Goal: Task Accomplishment & Management: Manage account settings

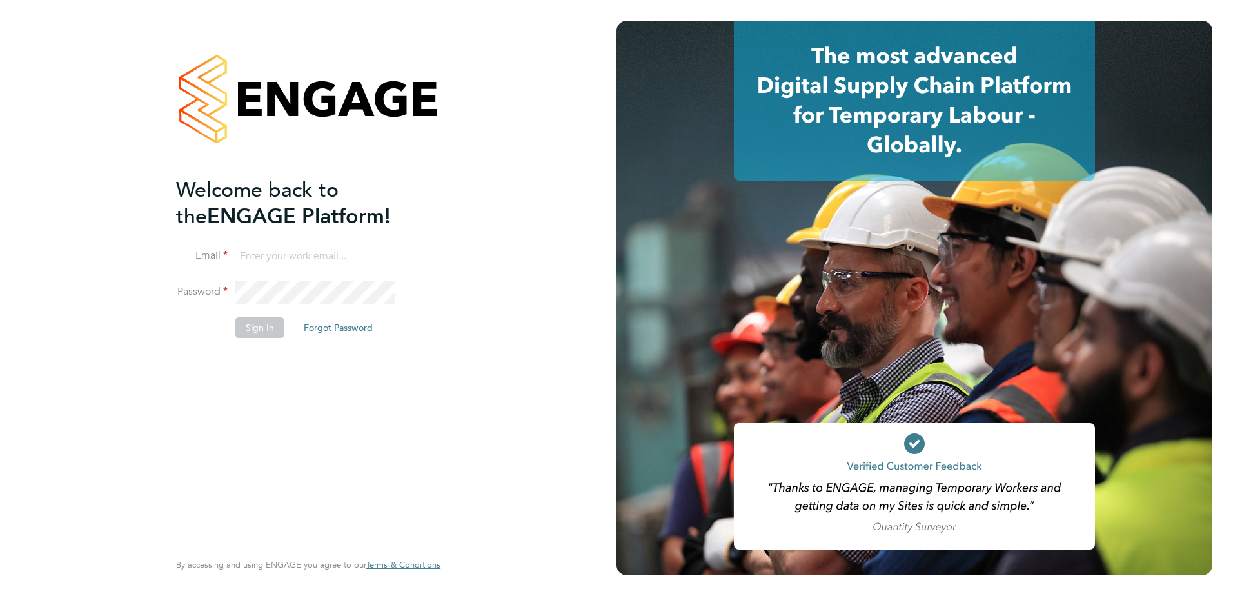
type input "jack.capon@vistry.co.uk"
click at [241, 323] on button "Sign In" at bounding box center [259, 327] width 49 height 21
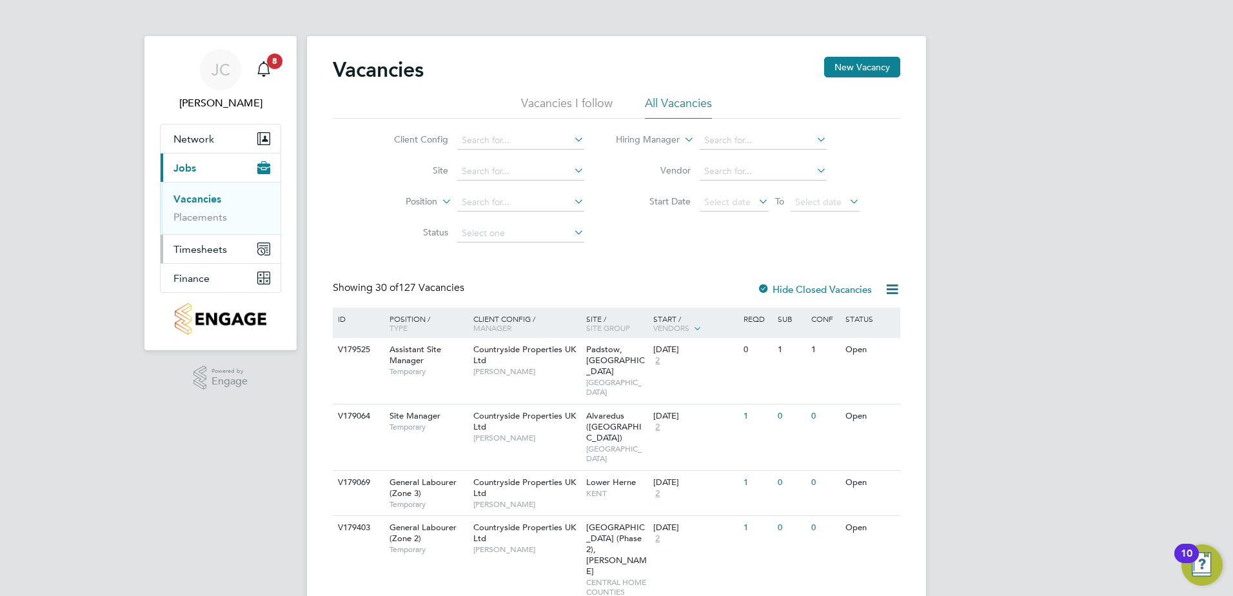
click at [206, 255] on span "Timesheets" at bounding box center [200, 249] width 54 height 12
click at [218, 228] on link "Timesheets" at bounding box center [200, 228] width 54 height 12
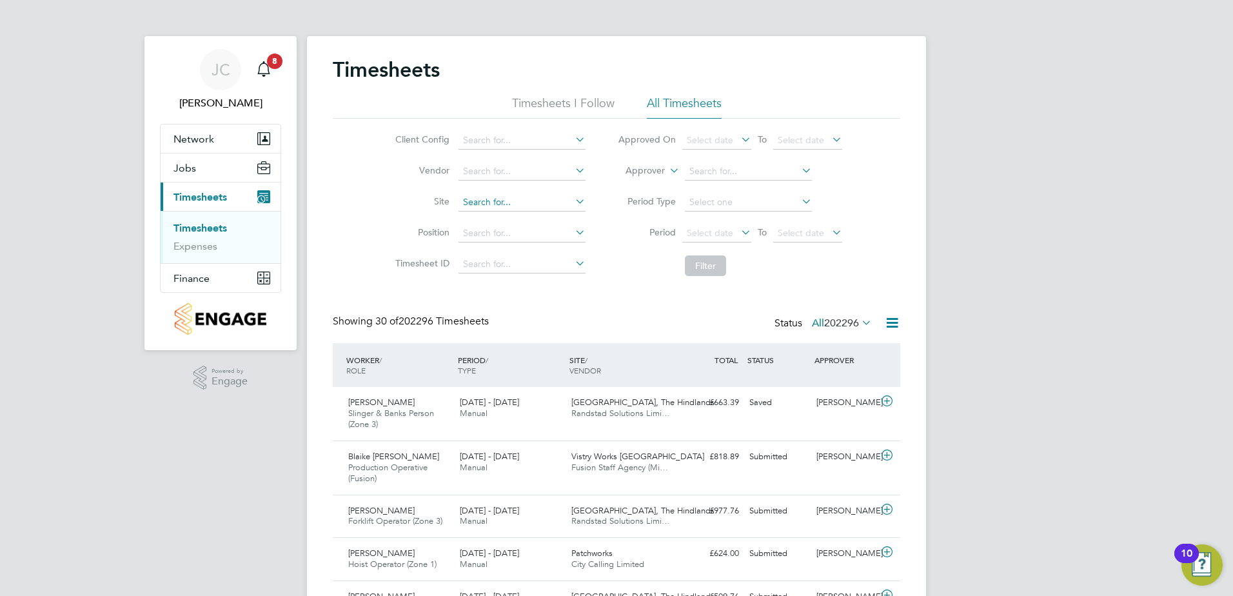
click at [494, 202] on input at bounding box center [521, 202] width 127 height 18
type input "DP6"
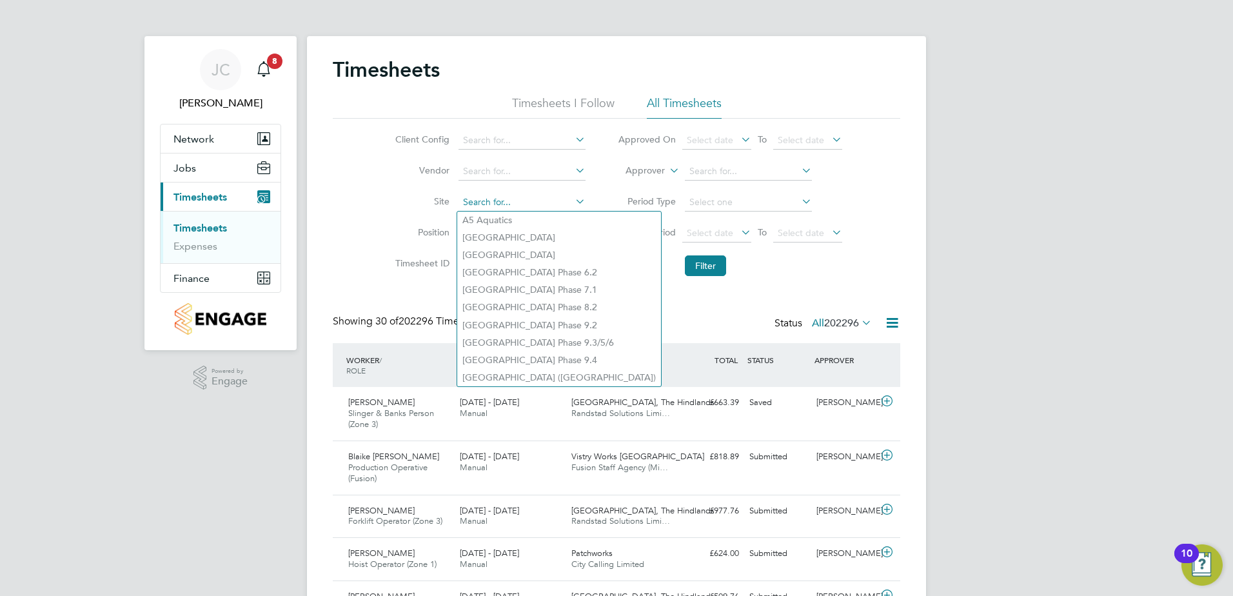
click at [527, 195] on input at bounding box center [521, 202] width 127 height 18
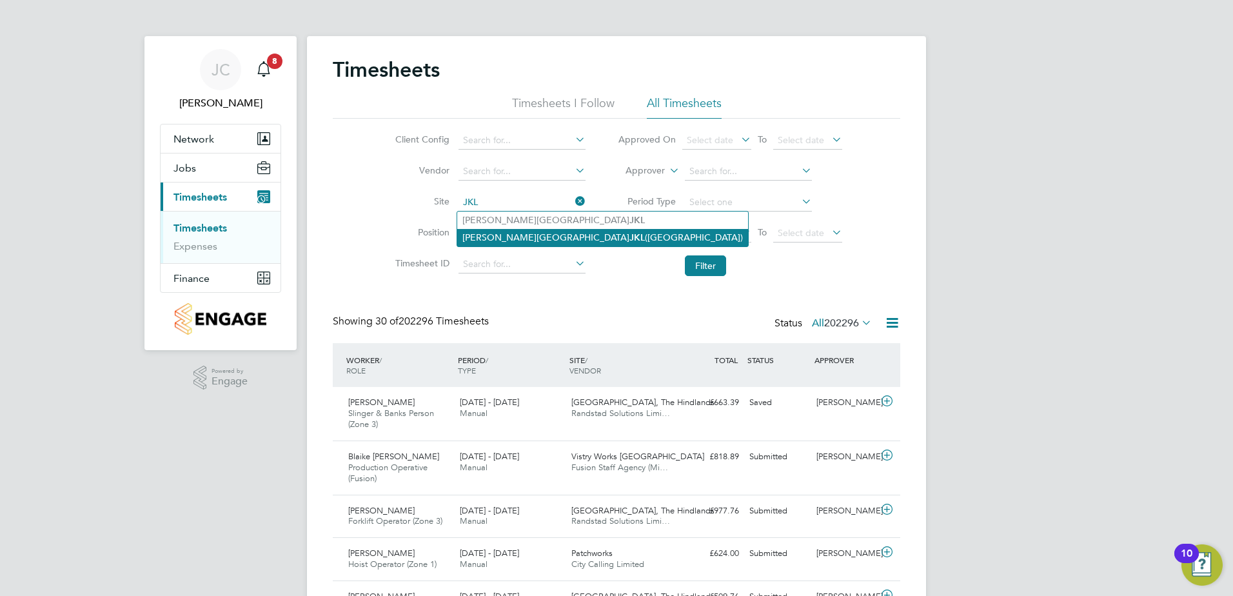
click at [629, 232] on b "JKL" at bounding box center [636, 237] width 15 height 11
type input "Milton Keynes JKL (Whitehouse Park)"
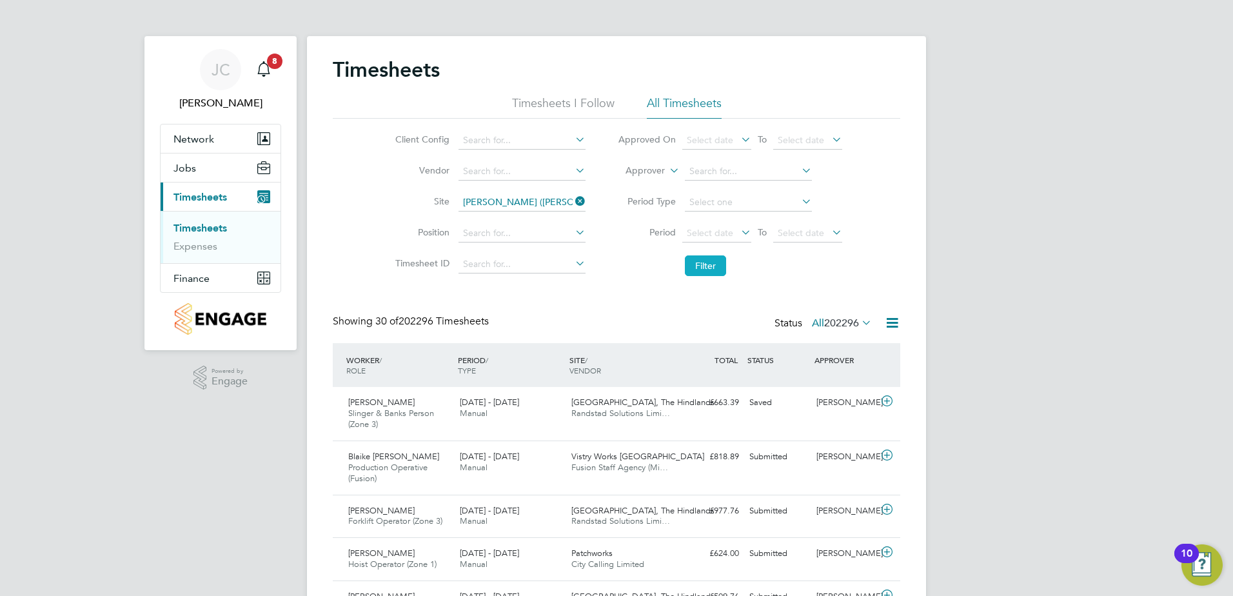
click at [694, 263] on button "Filter" at bounding box center [705, 265] width 41 height 21
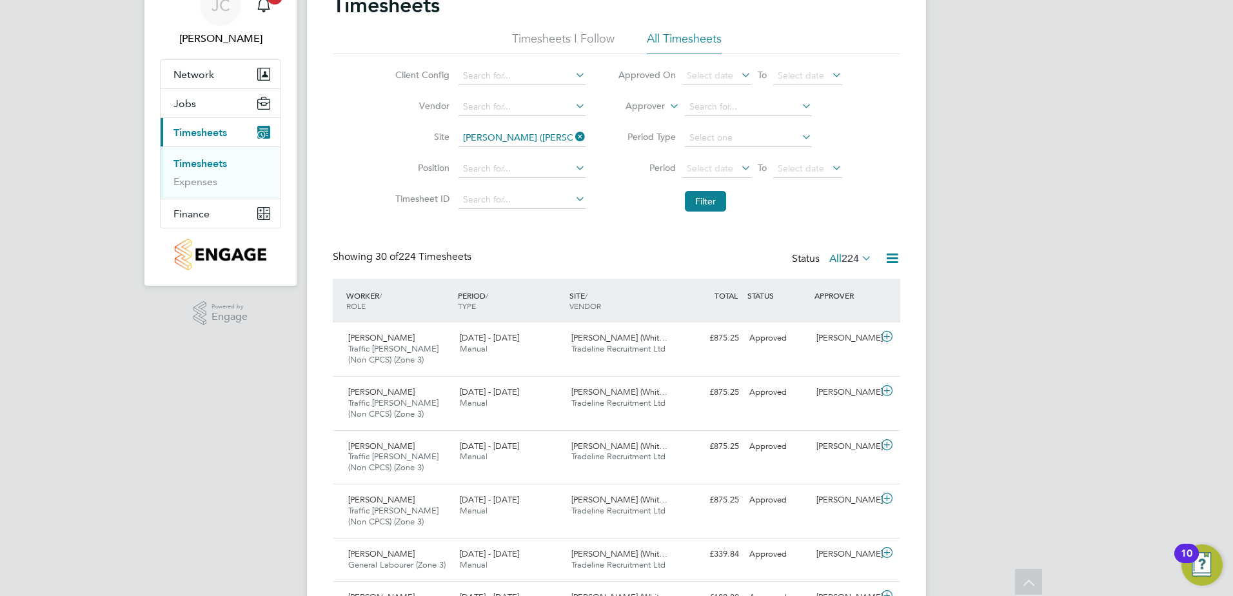
click at [573, 136] on icon at bounding box center [573, 137] width 0 height 18
click at [540, 136] on input at bounding box center [521, 138] width 127 height 18
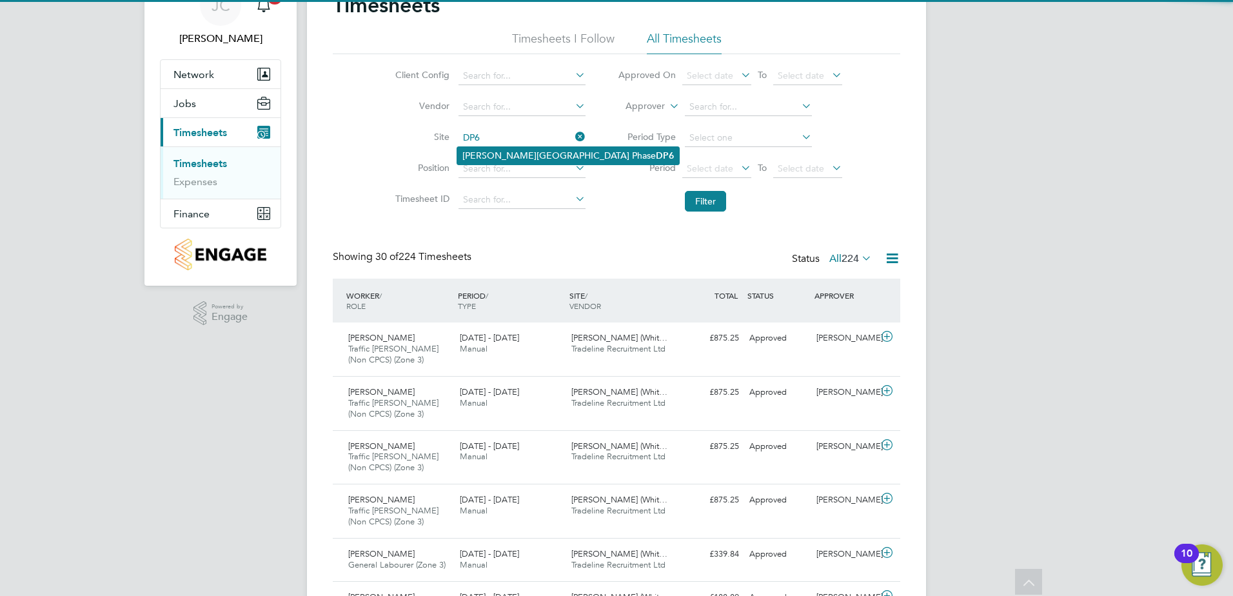
click at [527, 152] on li "Milton Keynes Phase DP6" at bounding box center [568, 155] width 222 height 17
type input "Milton Keynes Phase DP6"
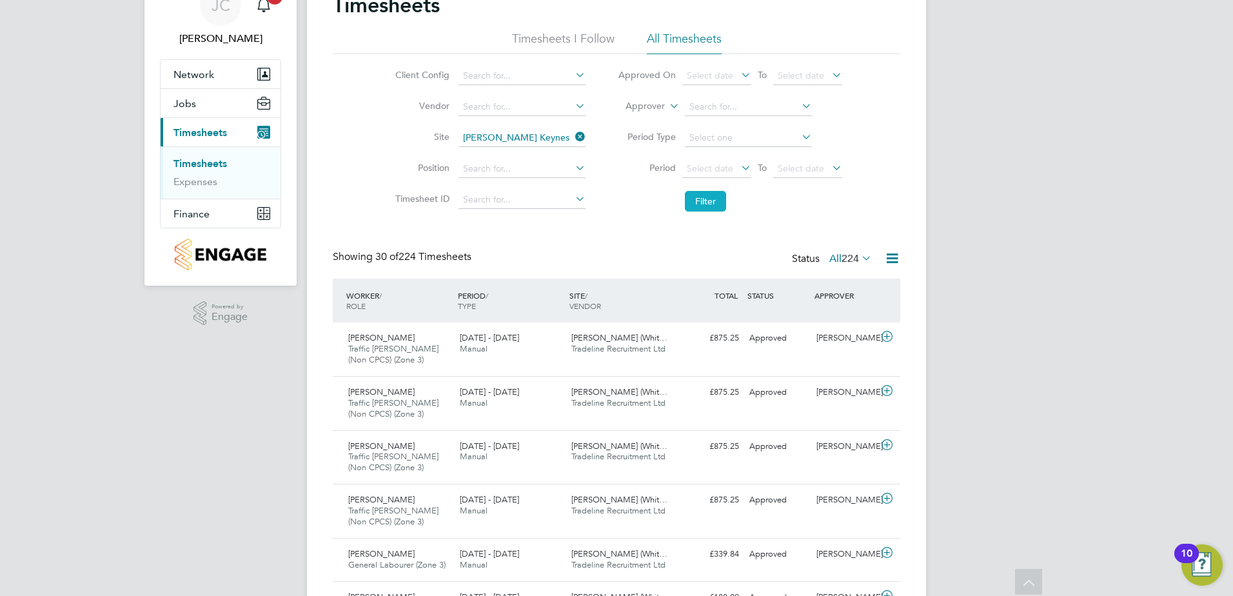
click at [694, 201] on button "Filter" at bounding box center [705, 201] width 41 height 21
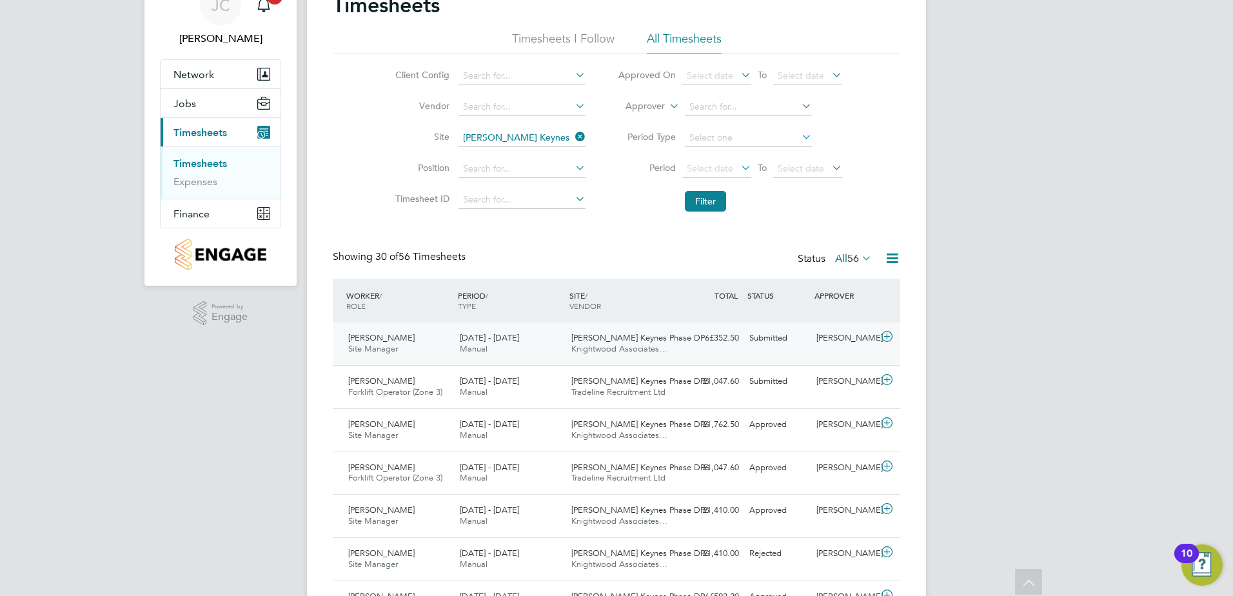
click at [832, 337] on div "[PERSON_NAME]" at bounding box center [844, 338] width 67 height 21
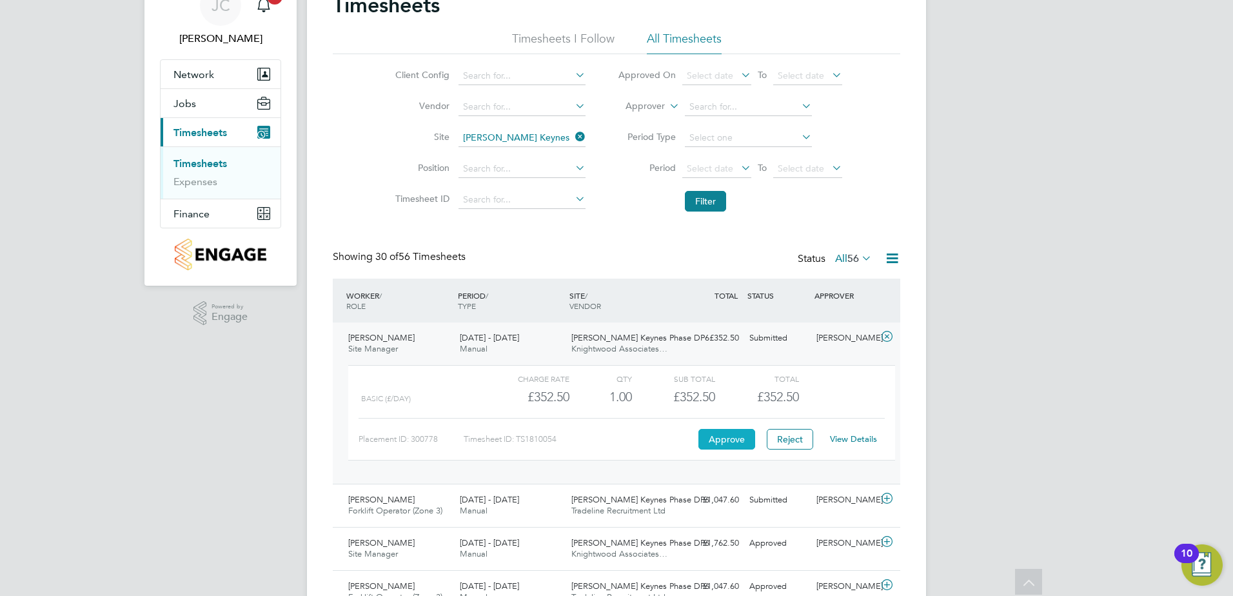
click at [725, 439] on button "Approve" at bounding box center [726, 439] width 57 height 21
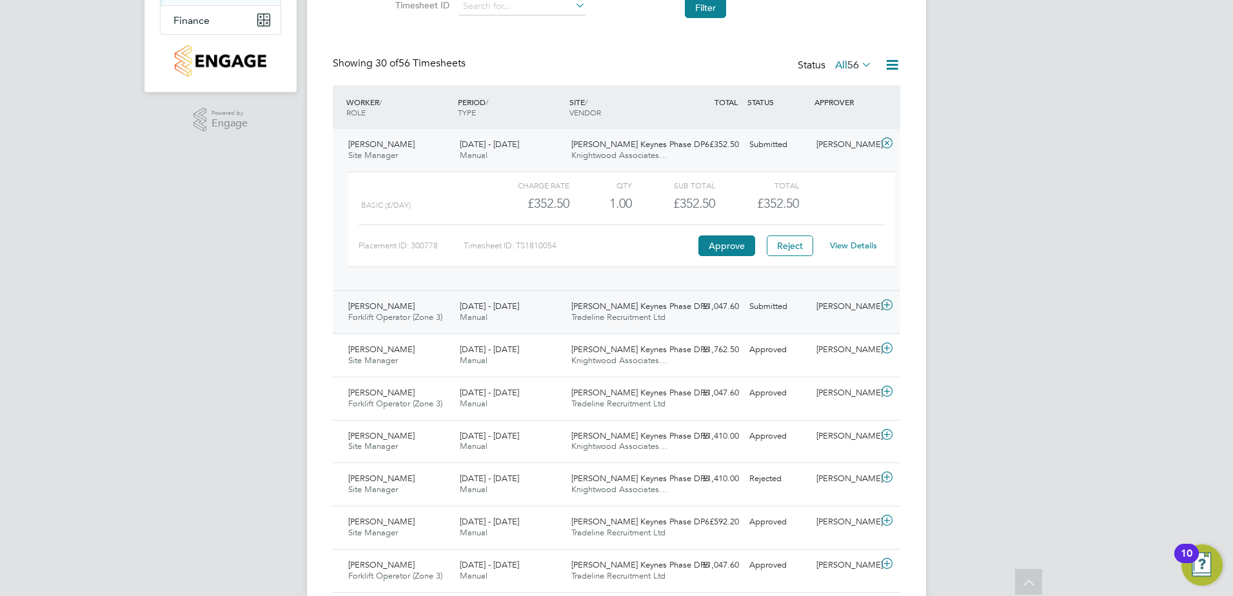
click at [685, 318] on div "Andrei Voicu Forklift Operator (Zone 3) 18 - 24 Aug 2025 18 - 24 Aug 2025 Manua…" at bounding box center [616, 311] width 567 height 43
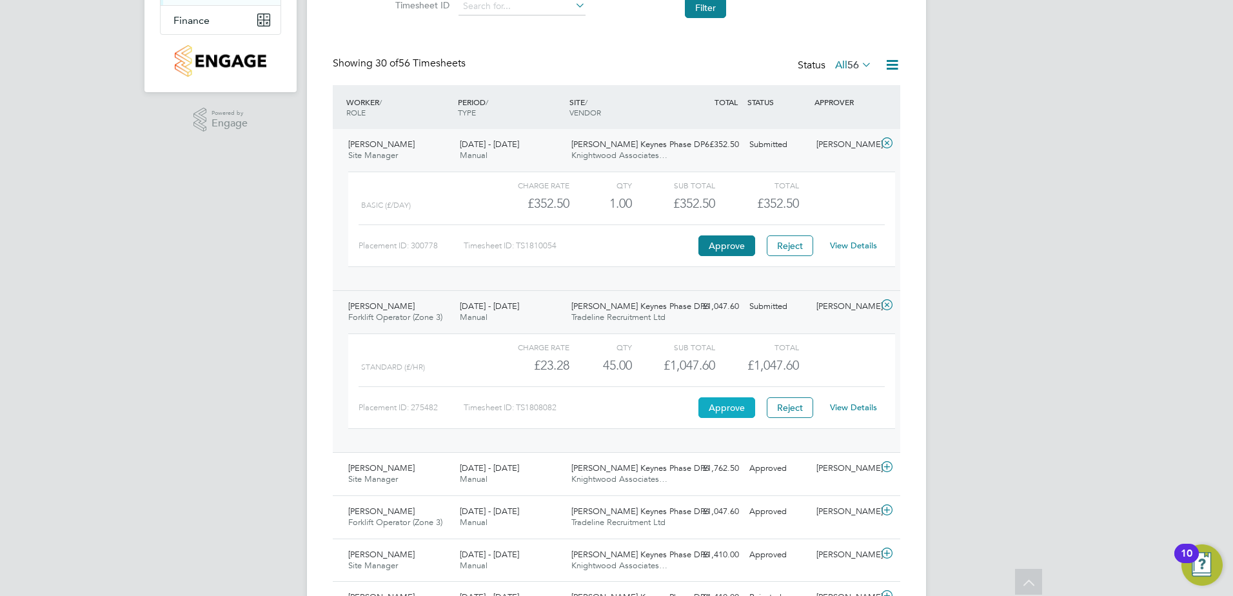
click at [718, 410] on button "Approve" at bounding box center [726, 407] width 57 height 21
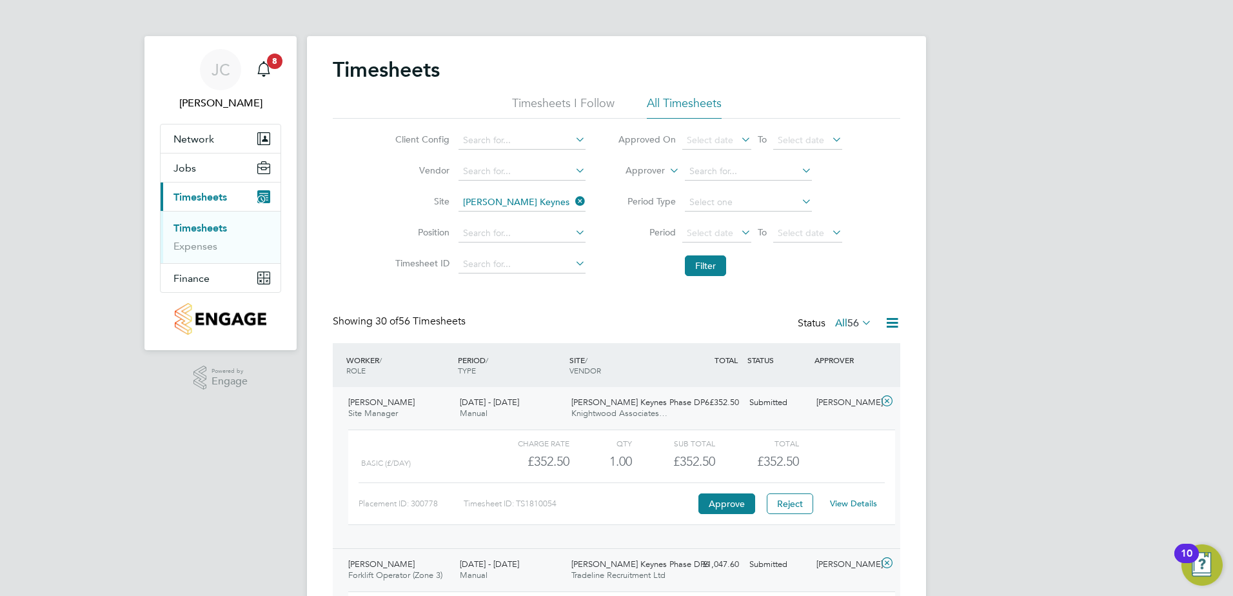
click at [573, 198] on icon at bounding box center [573, 201] width 0 height 18
click at [498, 206] on input at bounding box center [521, 202] width 127 height 18
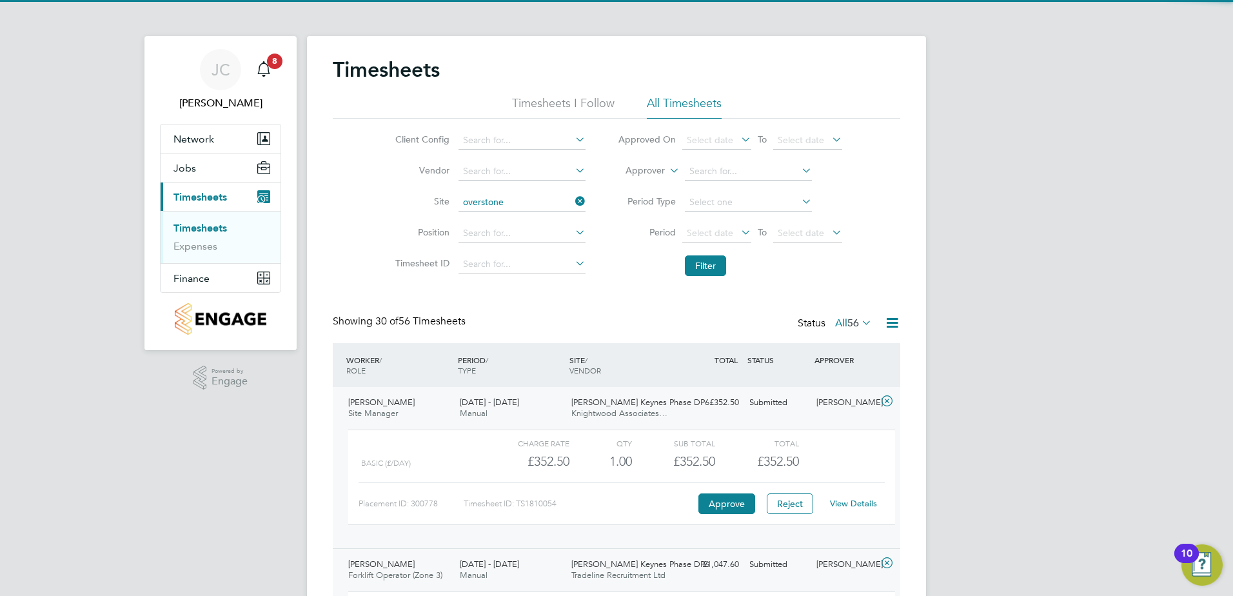
click at [506, 220] on b "Overstone" at bounding box center [484, 220] width 44 height 11
type input "Overstone Leys"
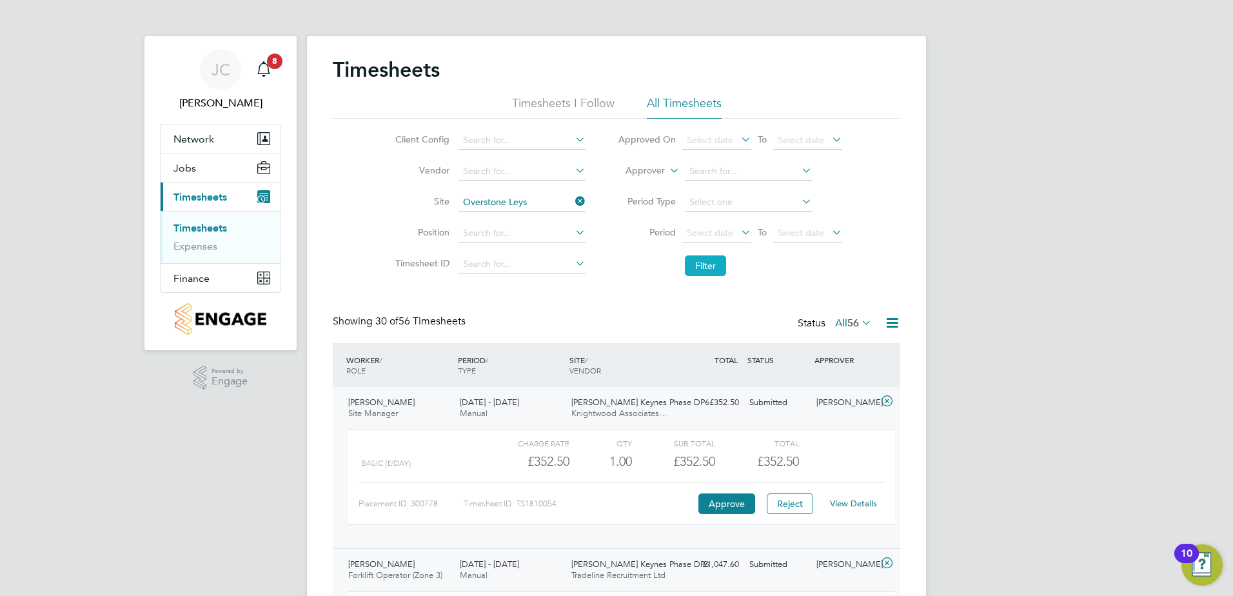
click at [716, 263] on button "Filter" at bounding box center [705, 265] width 41 height 21
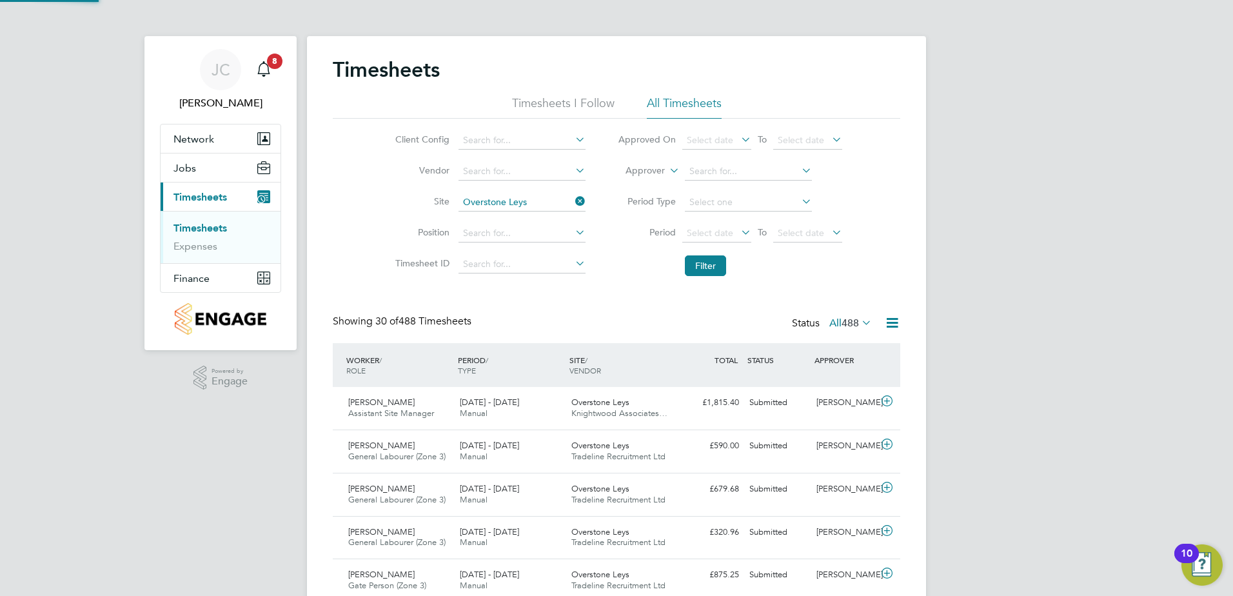
scroll to position [33, 112]
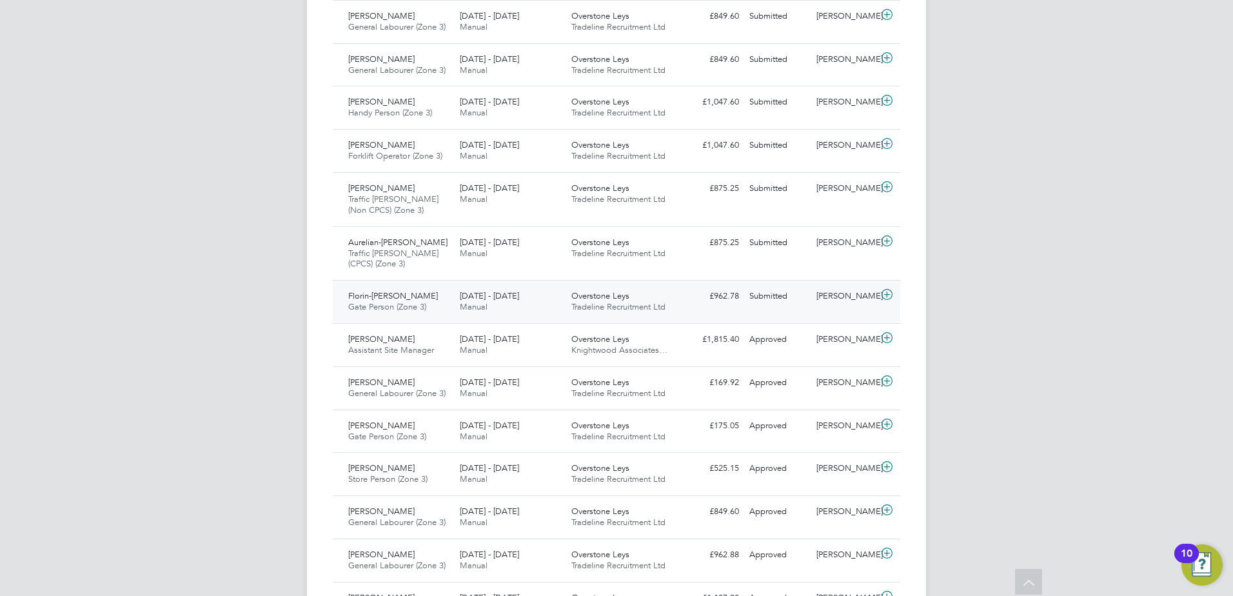
click at [763, 304] on div "Submitted" at bounding box center [777, 296] width 67 height 21
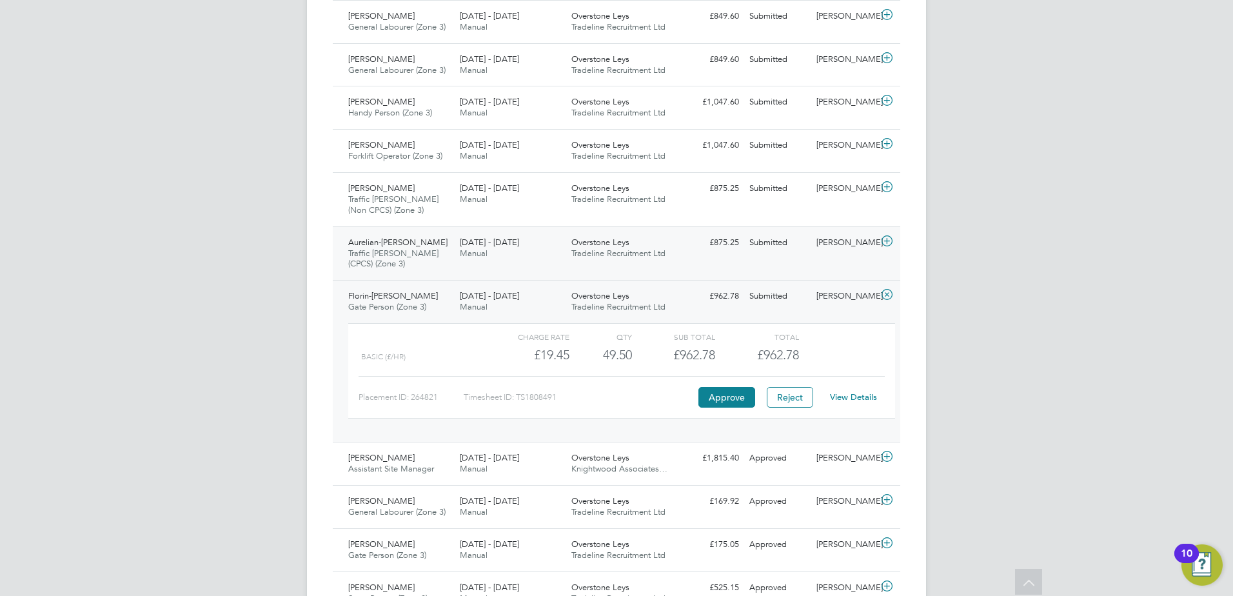
click at [747, 250] on div "Submitted" at bounding box center [777, 242] width 67 height 21
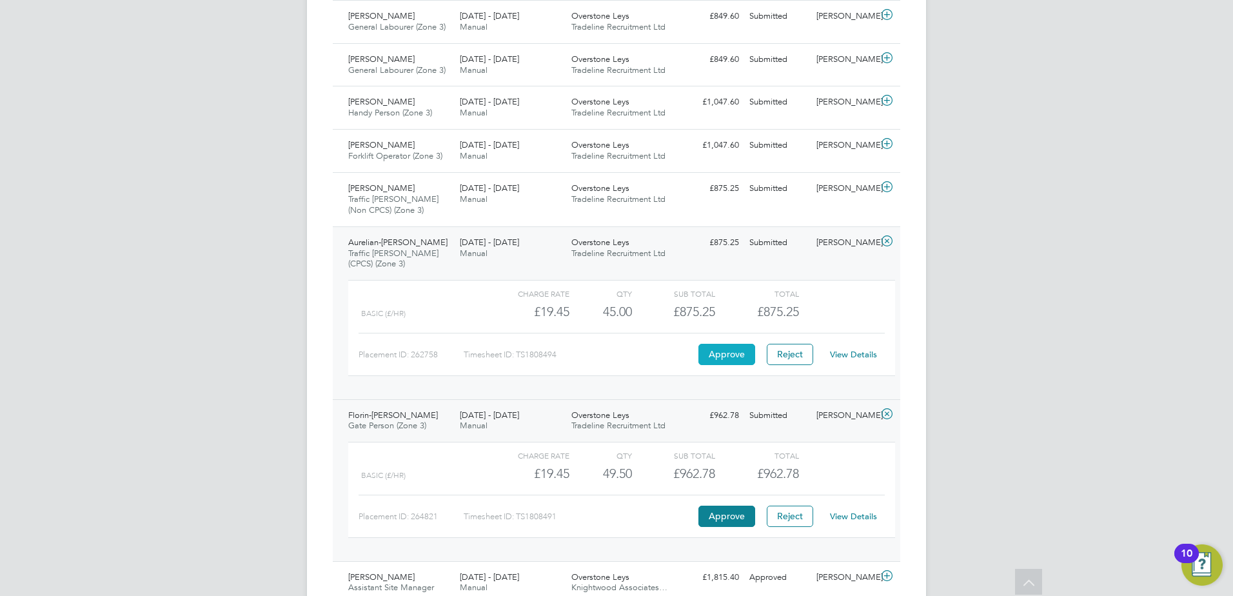
click at [736, 360] on button "Approve" at bounding box center [726, 354] width 57 height 21
click at [632, 200] on span "Tradeline Recruitment Ltd" at bounding box center [618, 198] width 94 height 11
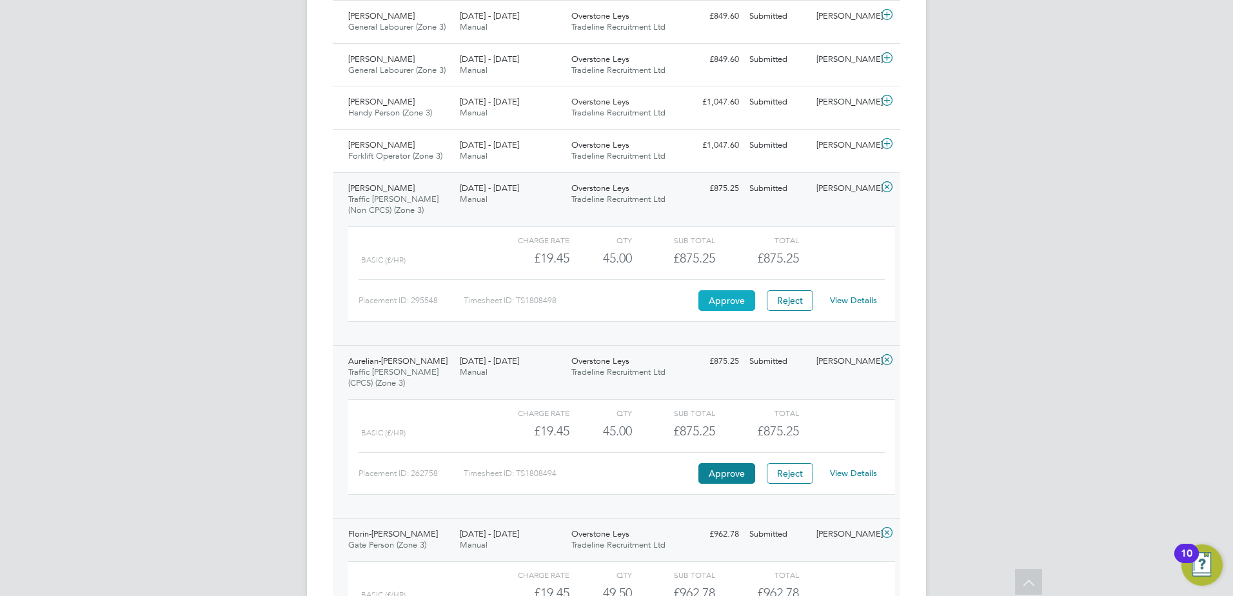
click at [734, 300] on button "Approve" at bounding box center [726, 300] width 57 height 21
click at [665, 152] on span "Tradeline Recruitment Ltd" at bounding box center [618, 155] width 94 height 11
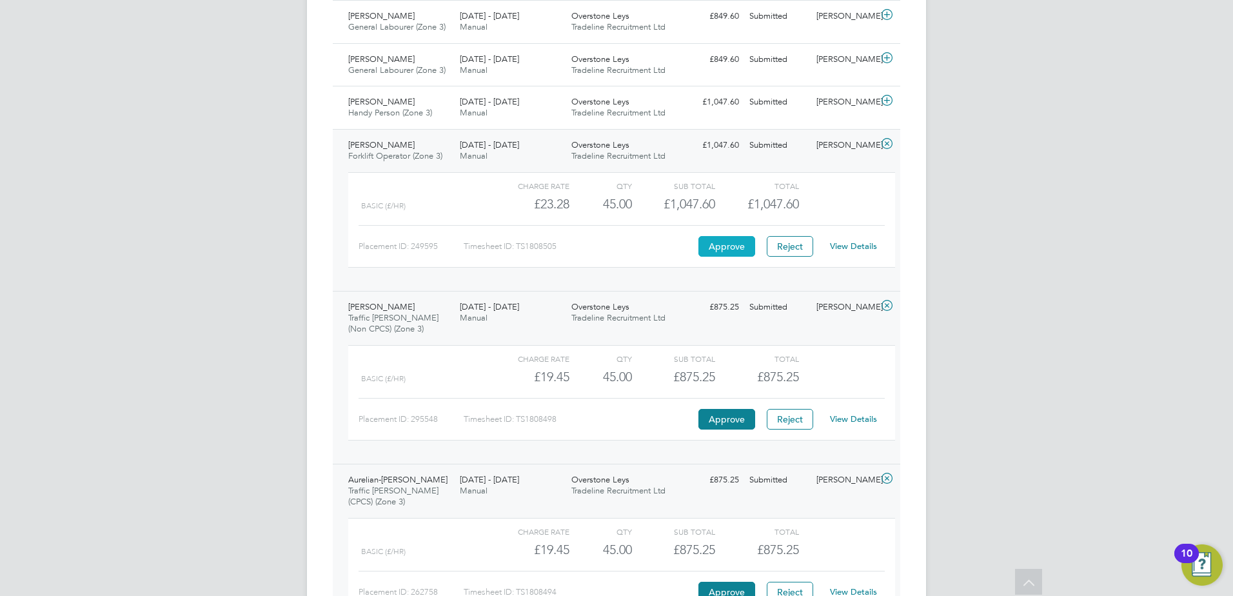
click at [716, 253] on button "Approve" at bounding box center [726, 246] width 57 height 21
click at [598, 100] on span "Overstone Leys" at bounding box center [600, 101] width 58 height 11
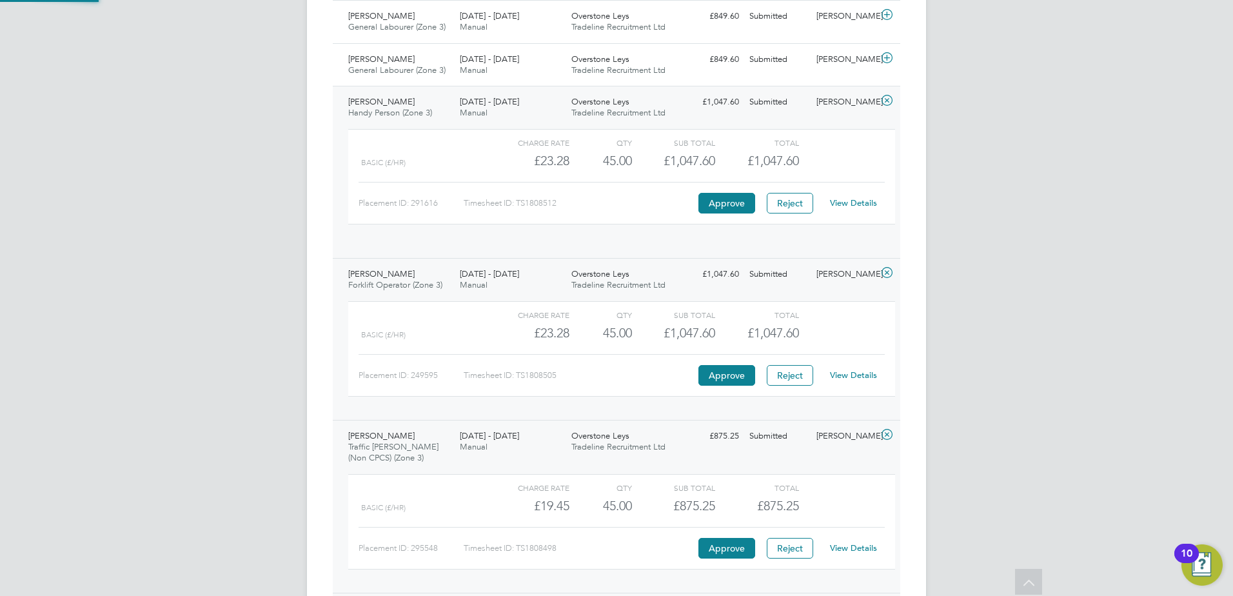
scroll to position [22, 126]
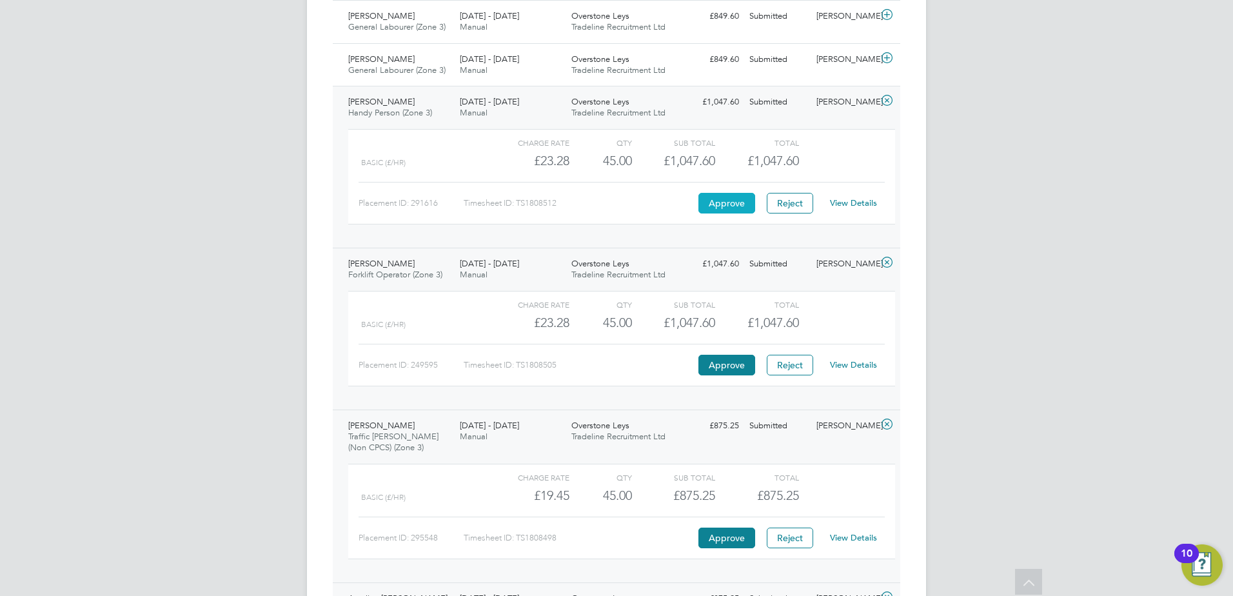
click at [732, 207] on button "Approve" at bounding box center [726, 203] width 57 height 21
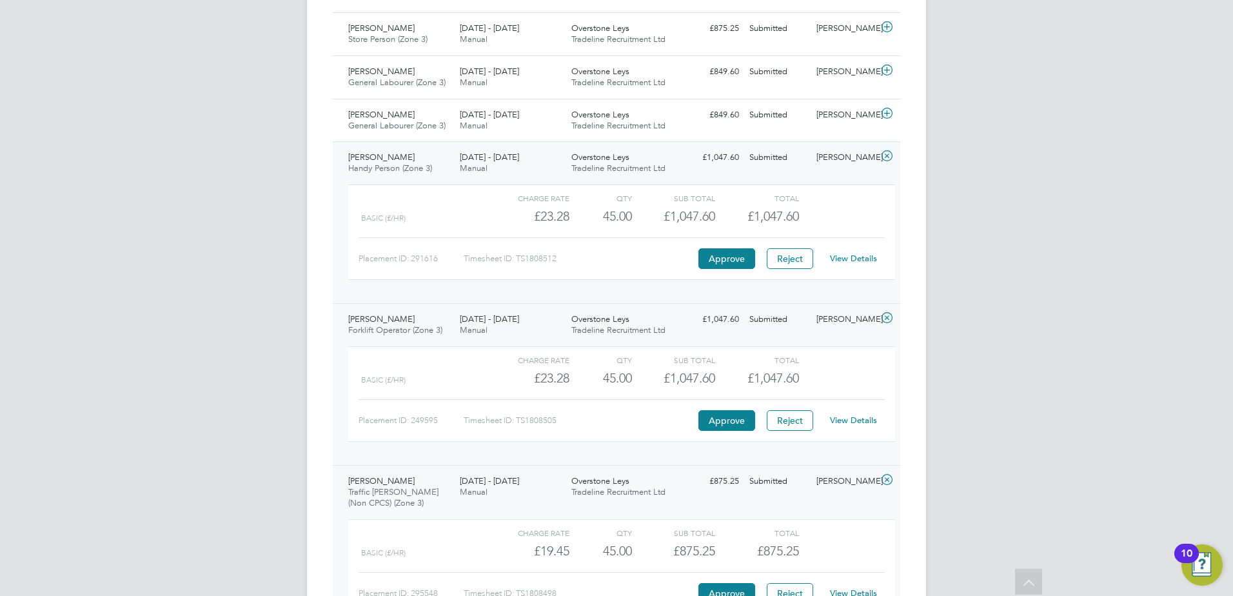
scroll to position [516, 0]
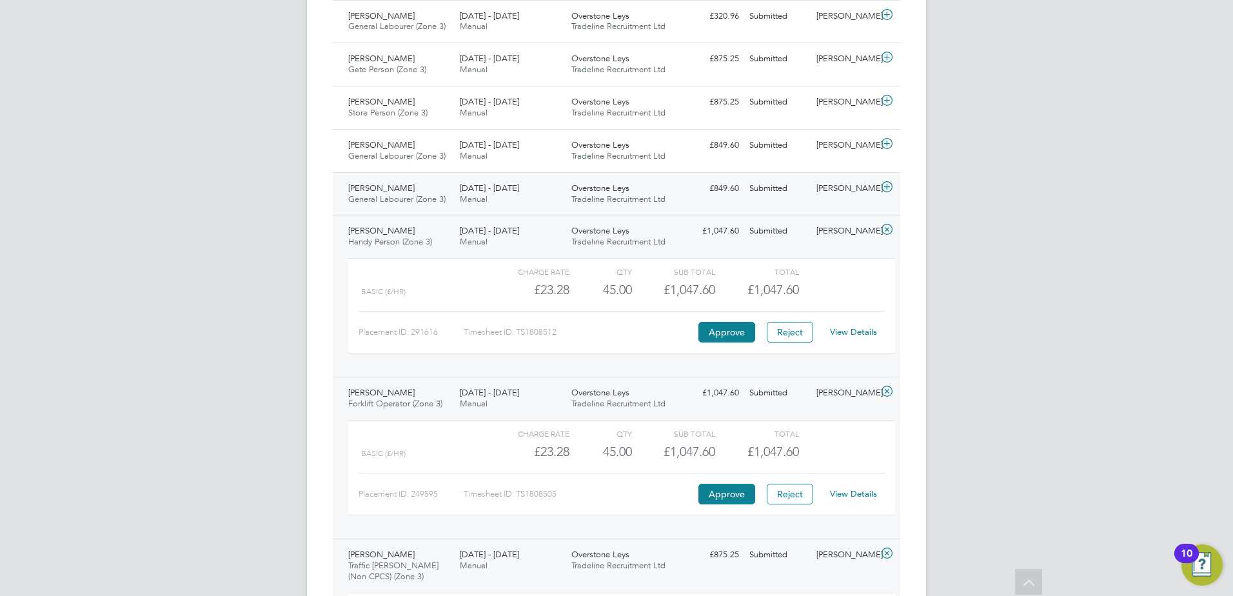
click at [658, 202] on span "Tradeline Recruitment Ltd" at bounding box center [618, 198] width 94 height 11
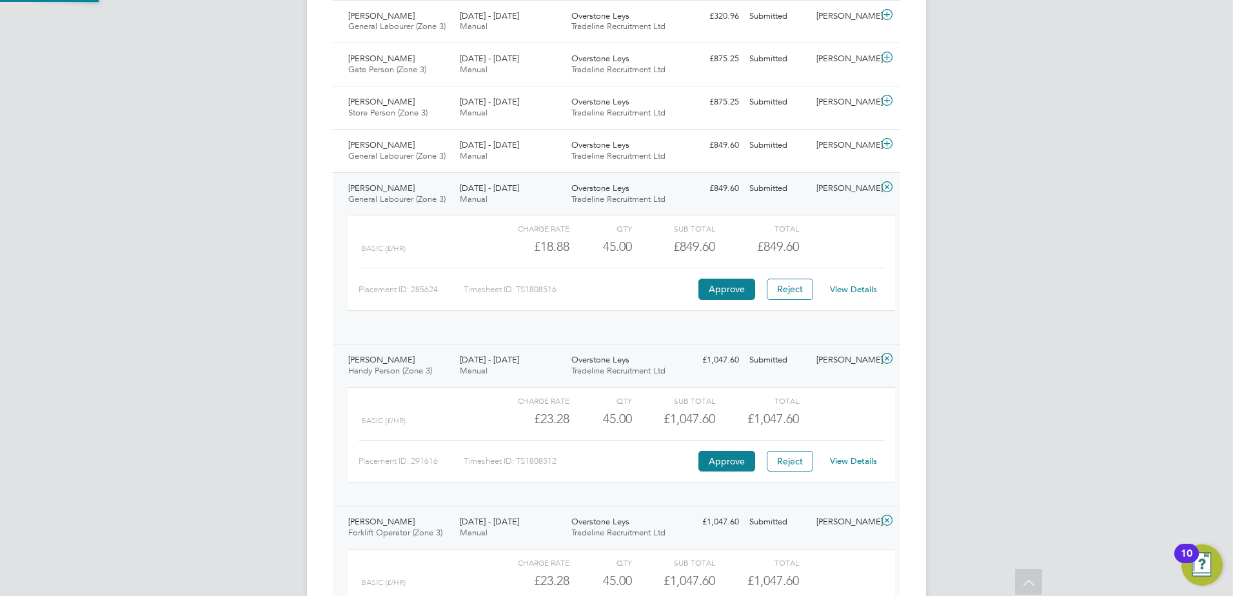
scroll to position [22, 126]
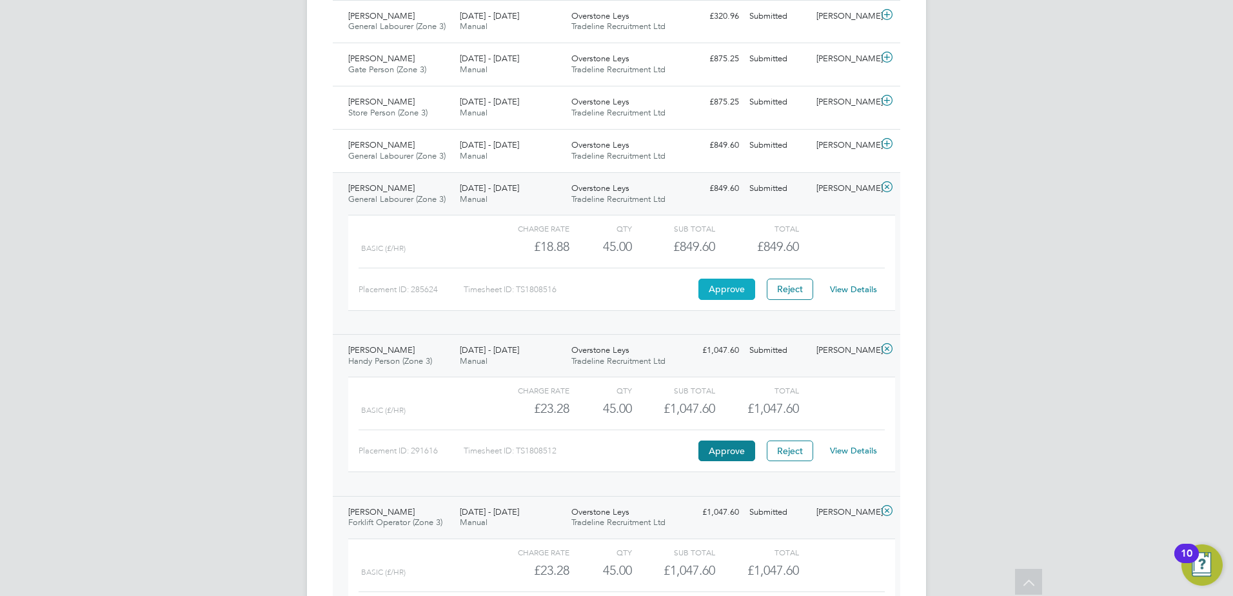
click at [738, 285] on button "Approve" at bounding box center [726, 289] width 57 height 21
click at [636, 145] on div "Overstone Leys Tradeline Recruitment Ltd" at bounding box center [622, 151] width 112 height 32
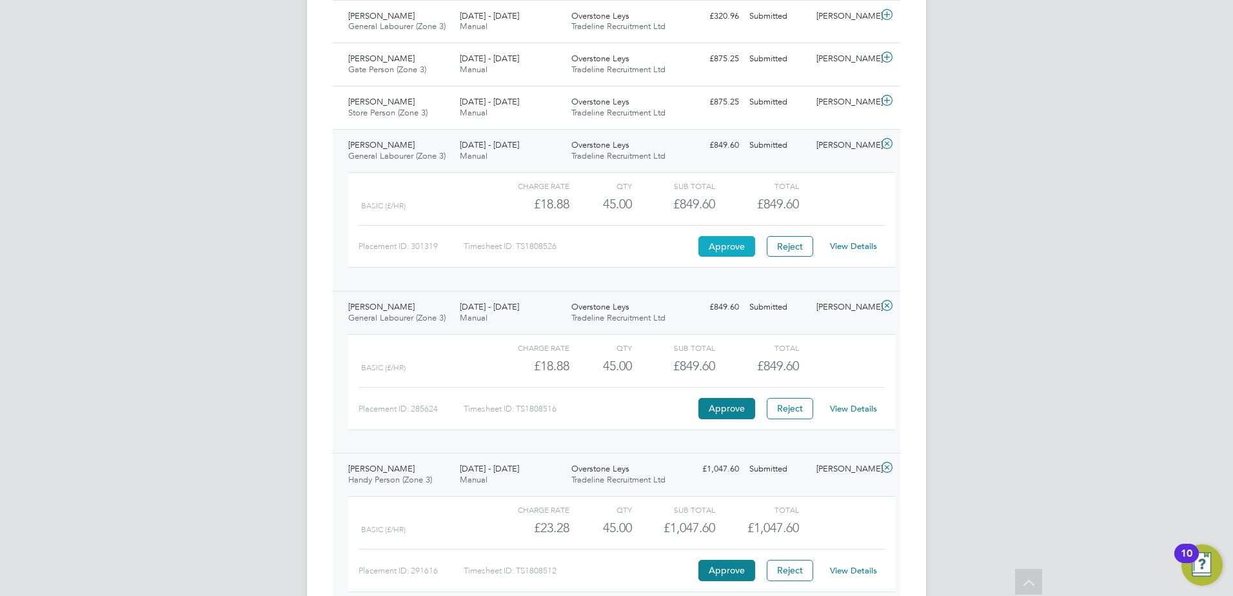
click at [709, 243] on button "Approve" at bounding box center [726, 246] width 57 height 21
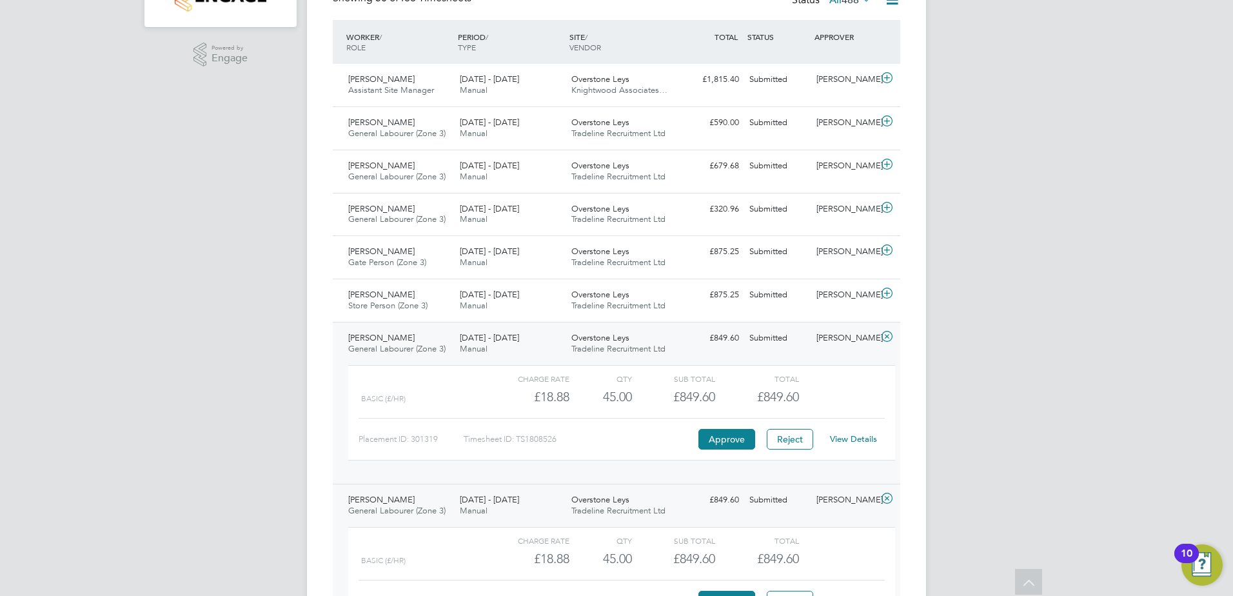
scroll to position [322, 0]
click at [638, 304] on span "Tradeline Recruitment Ltd" at bounding box center [618, 305] width 94 height 11
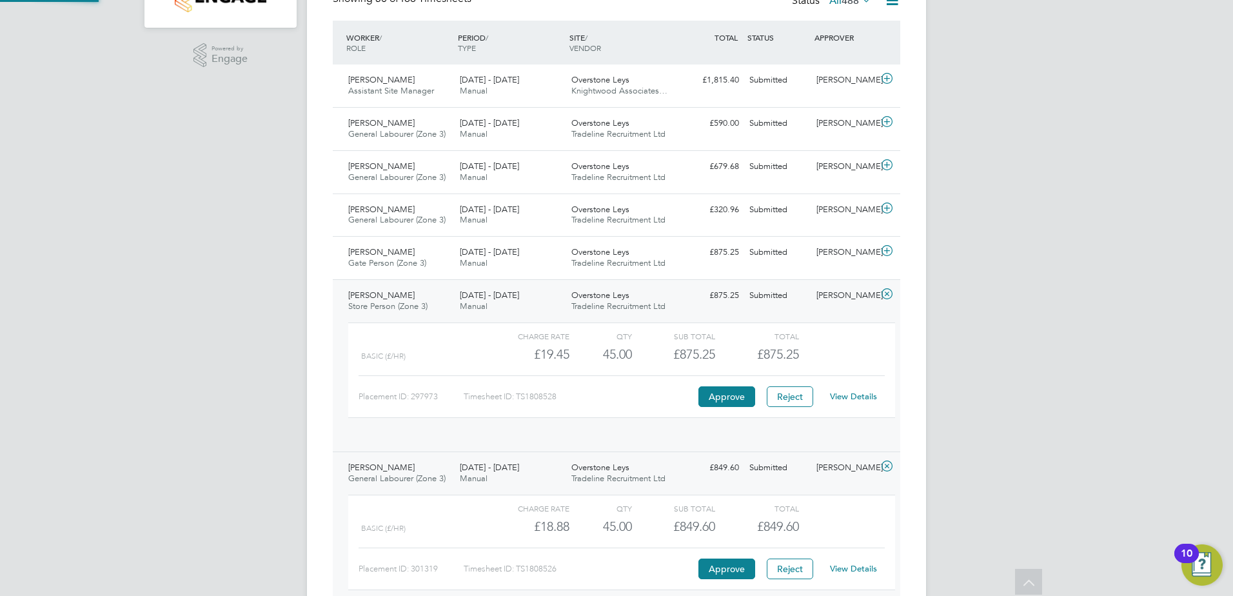
scroll to position [22, 126]
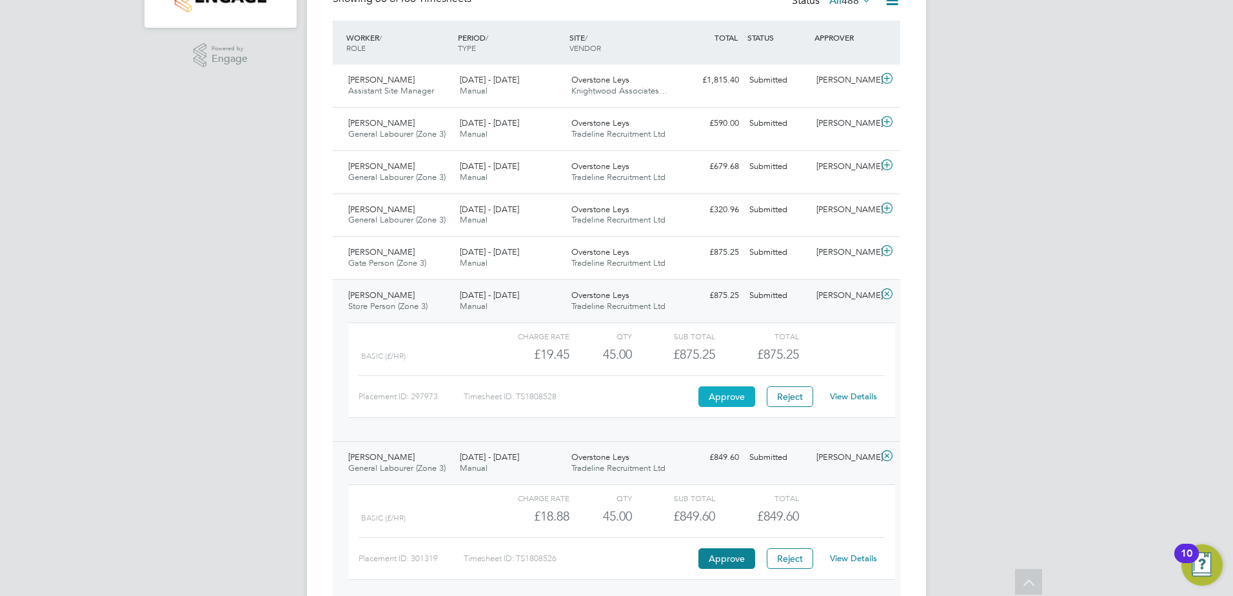
click at [738, 405] on button "Approve" at bounding box center [726, 396] width 57 height 21
click at [590, 260] on span "Tradeline Recruitment Ltd" at bounding box center [618, 262] width 94 height 11
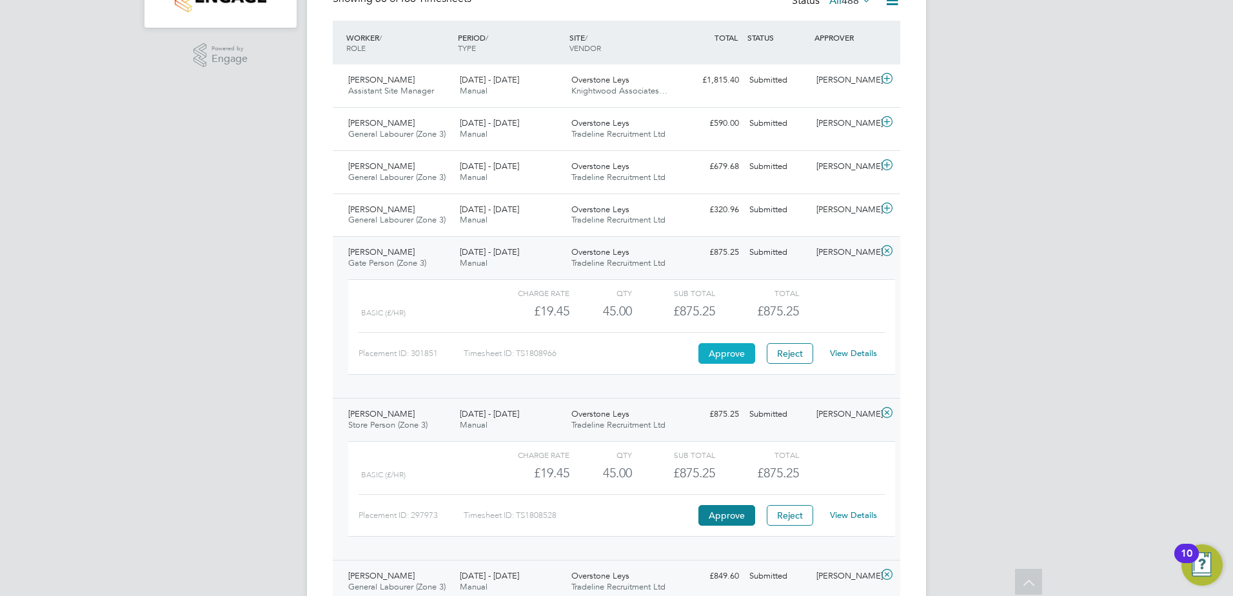
click at [727, 352] on button "Approve" at bounding box center [726, 353] width 57 height 21
click at [620, 216] on span "Tradeline Recruitment Ltd" at bounding box center [618, 219] width 94 height 11
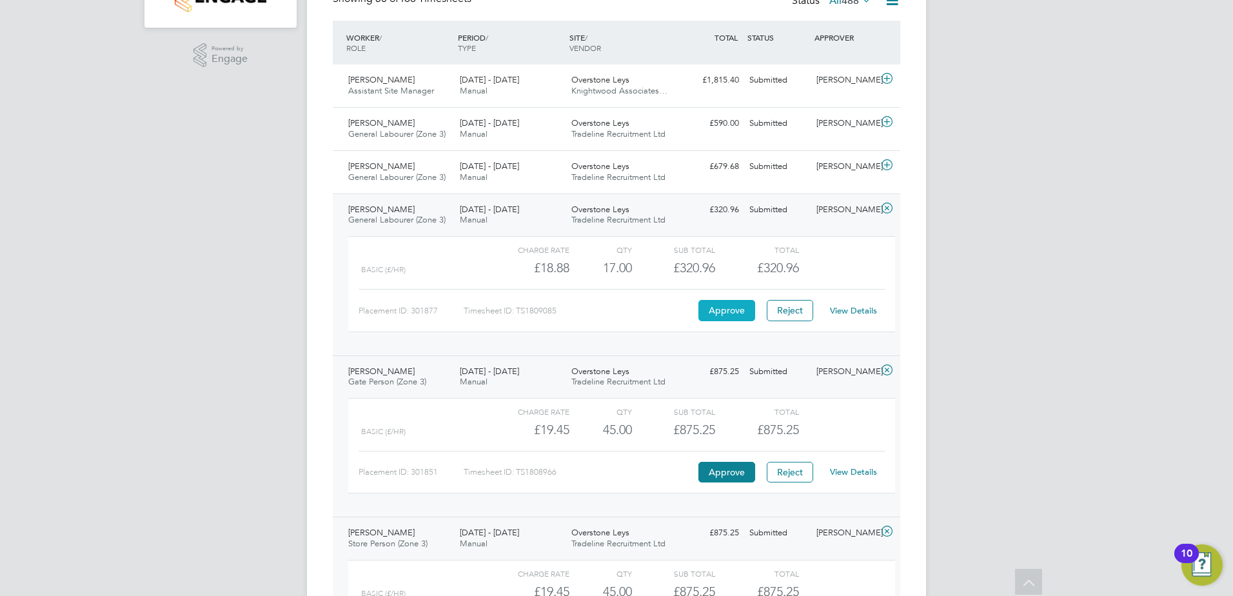
click at [733, 316] on button "Approve" at bounding box center [726, 310] width 57 height 21
click at [621, 184] on div "Overstone Leys Tradeline Recruitment Ltd" at bounding box center [622, 172] width 112 height 32
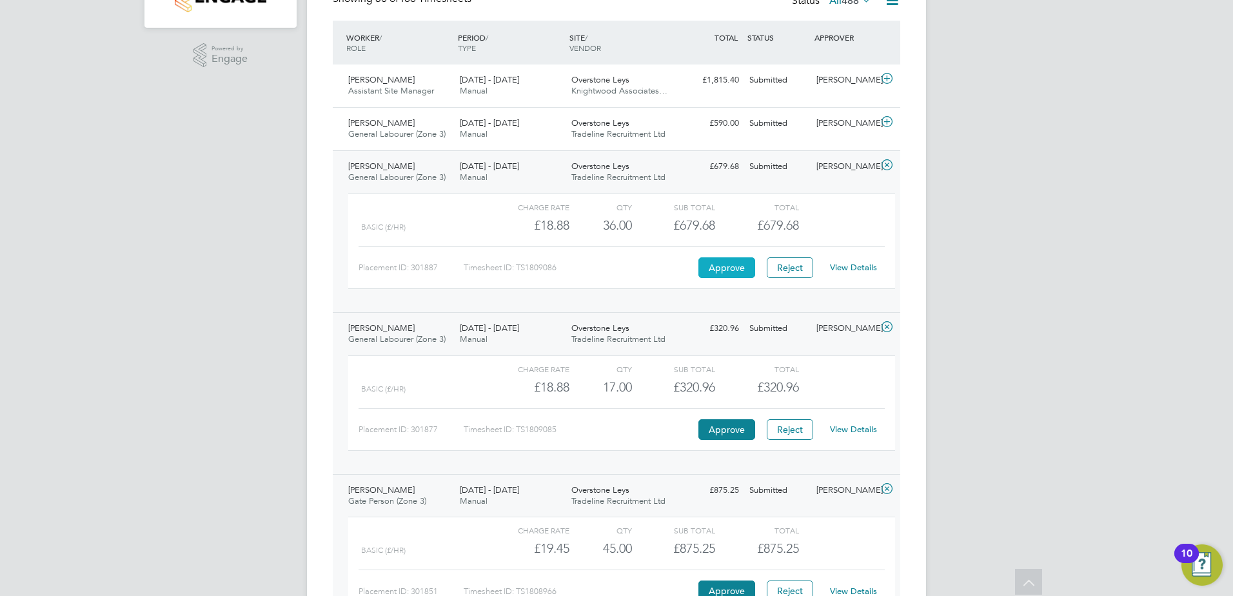
click at [741, 270] on button "Approve" at bounding box center [726, 267] width 57 height 21
click at [534, 130] on div "25 - 31 Aug 2025 Manual" at bounding box center [511, 129] width 112 height 32
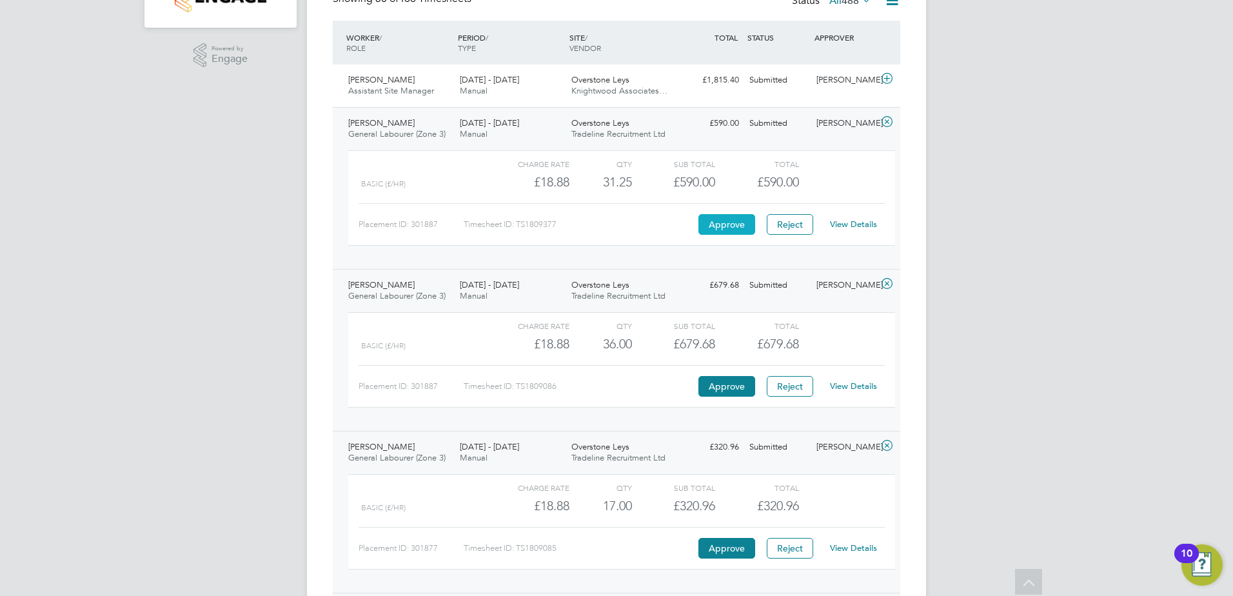
click at [720, 226] on button "Approve" at bounding box center [726, 224] width 57 height 21
click at [527, 89] on div "25 - 31 Aug 2025 Manual" at bounding box center [511, 86] width 112 height 32
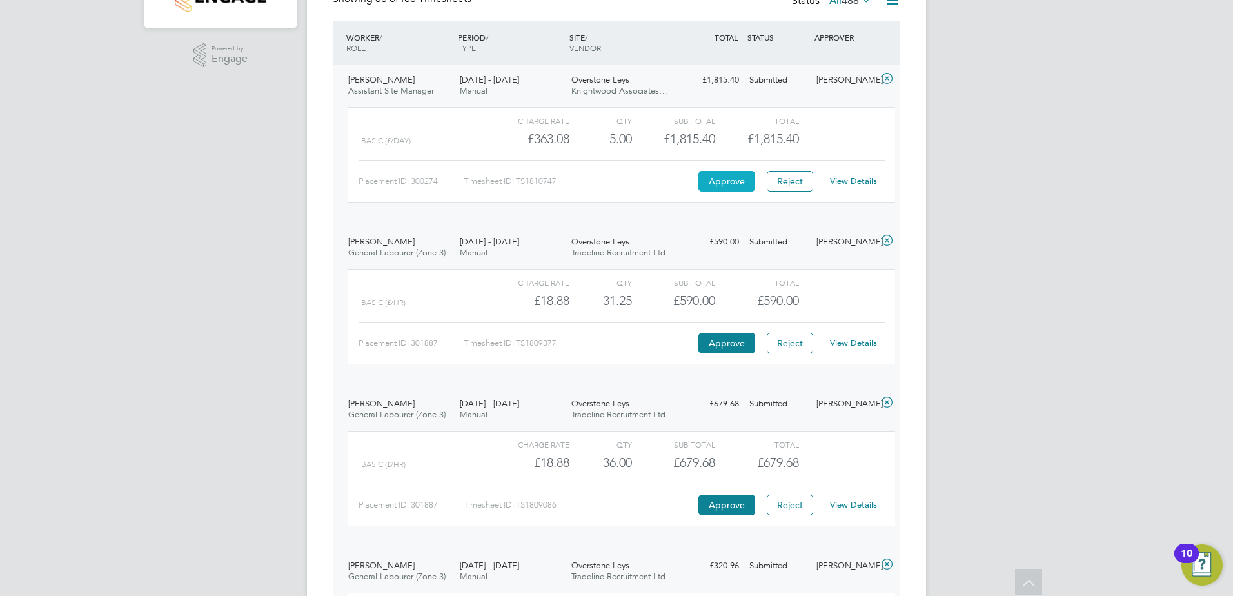
click at [720, 179] on button "Approve" at bounding box center [726, 181] width 57 height 21
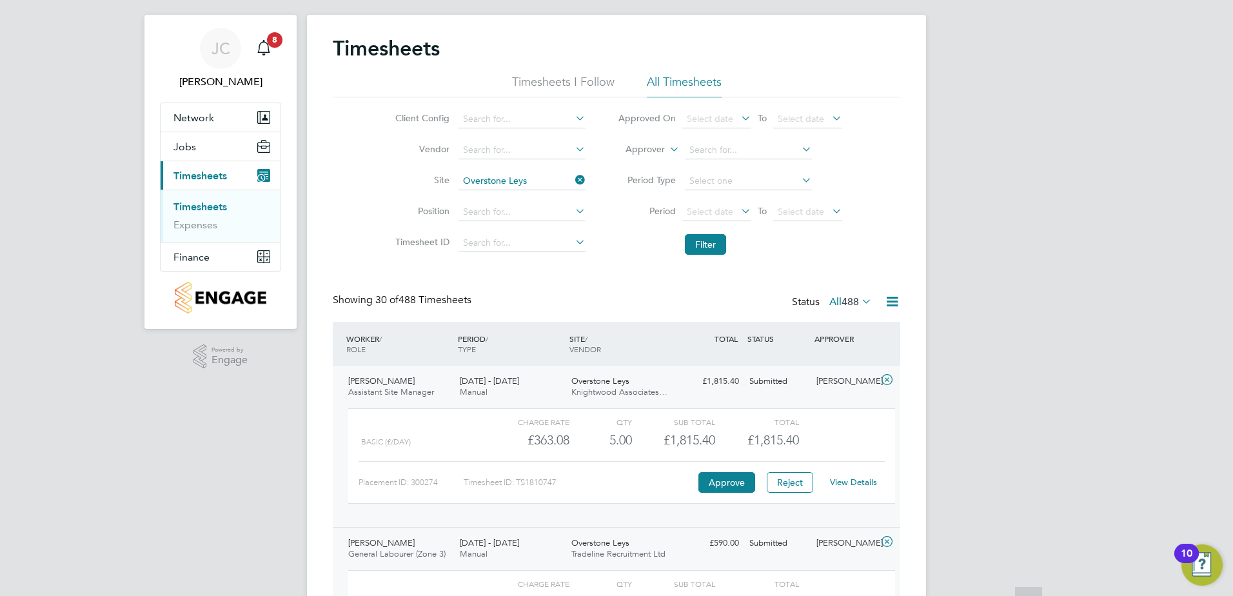
scroll to position [0, 0]
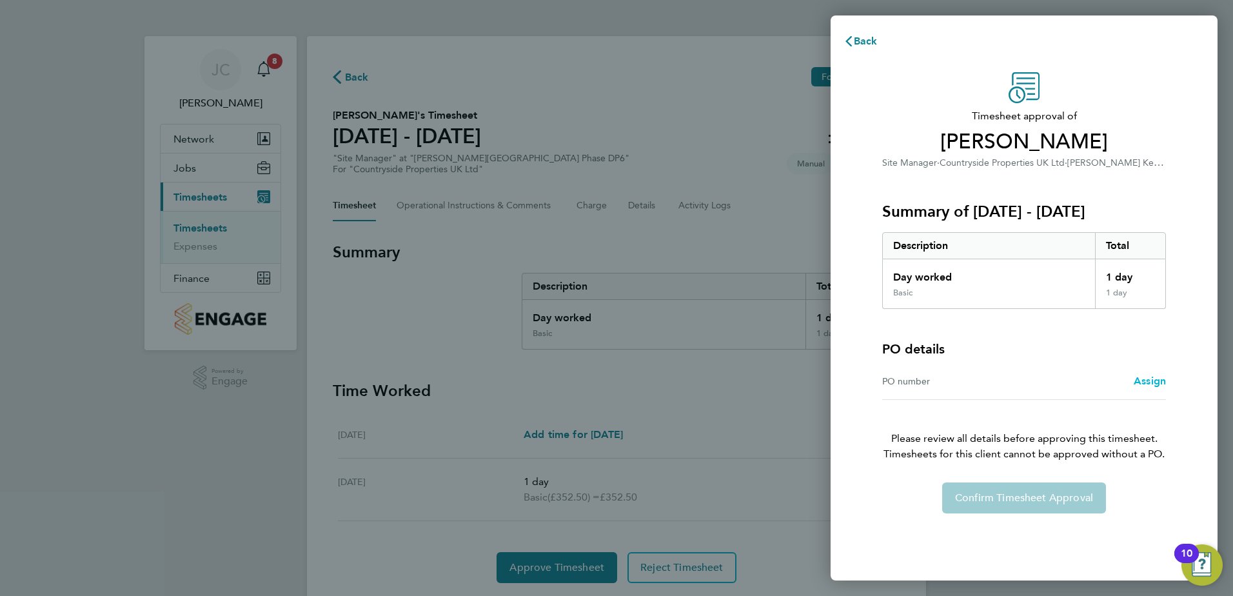
click at [1162, 383] on span "Assign" at bounding box center [1149, 381] width 32 height 12
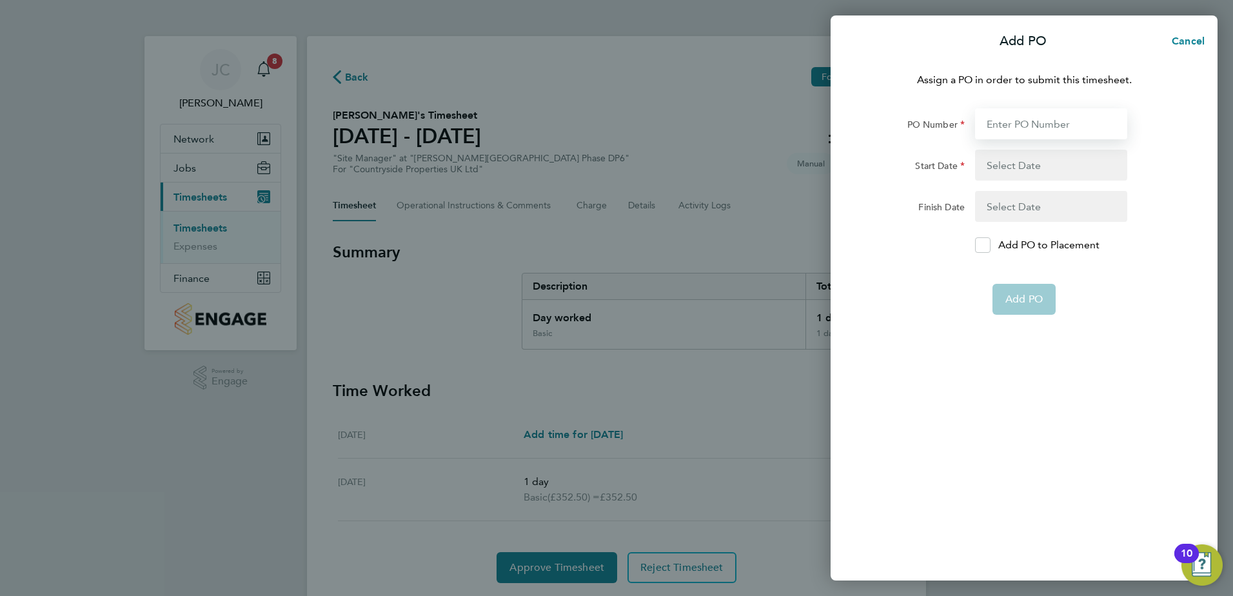
click at [1037, 128] on input "PO Number" at bounding box center [1051, 123] width 152 height 31
type input "S-MMILT/03984"
type input "18 Aug 25"
type input "24 Aug 25"
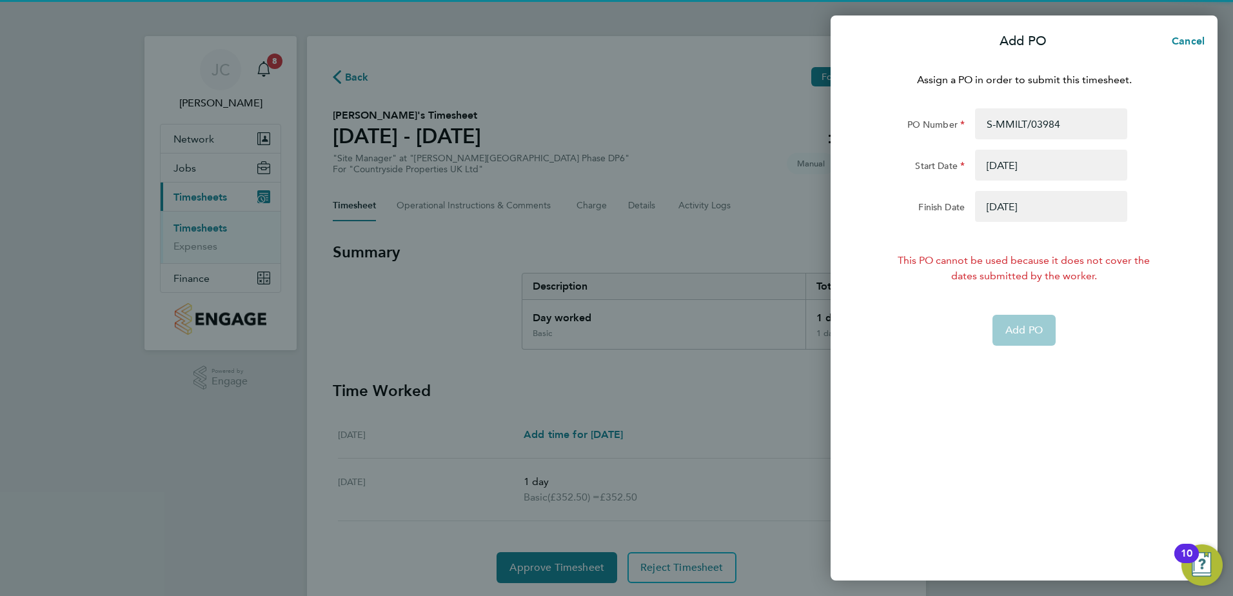
click at [1024, 162] on button "button" at bounding box center [1051, 165] width 152 height 31
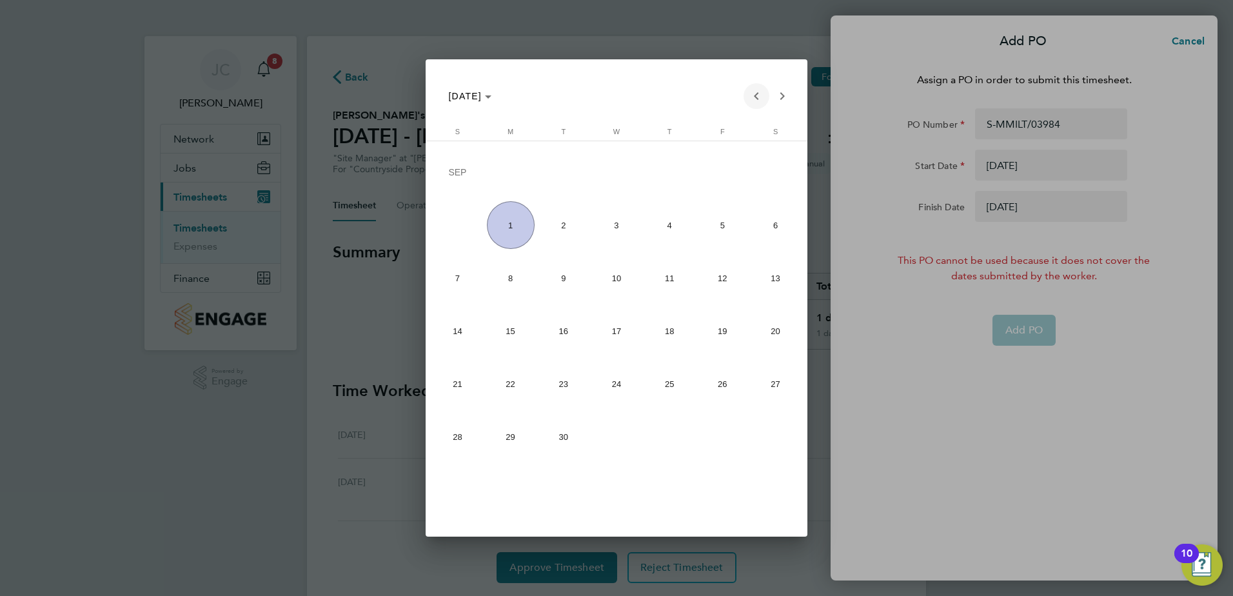
click at [762, 95] on span "Previous month" at bounding box center [756, 96] width 26 height 26
click at [513, 391] on span "25" at bounding box center [511, 388] width 48 height 48
type input "25 Aug 25"
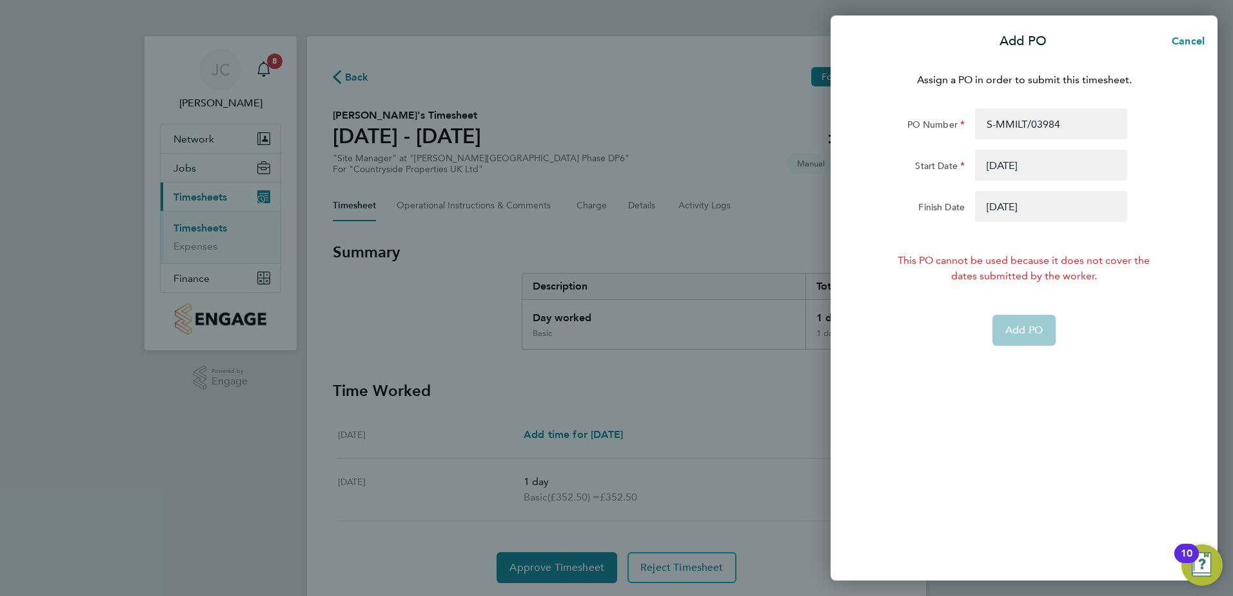
click at [1024, 204] on button "button" at bounding box center [1051, 206] width 152 height 31
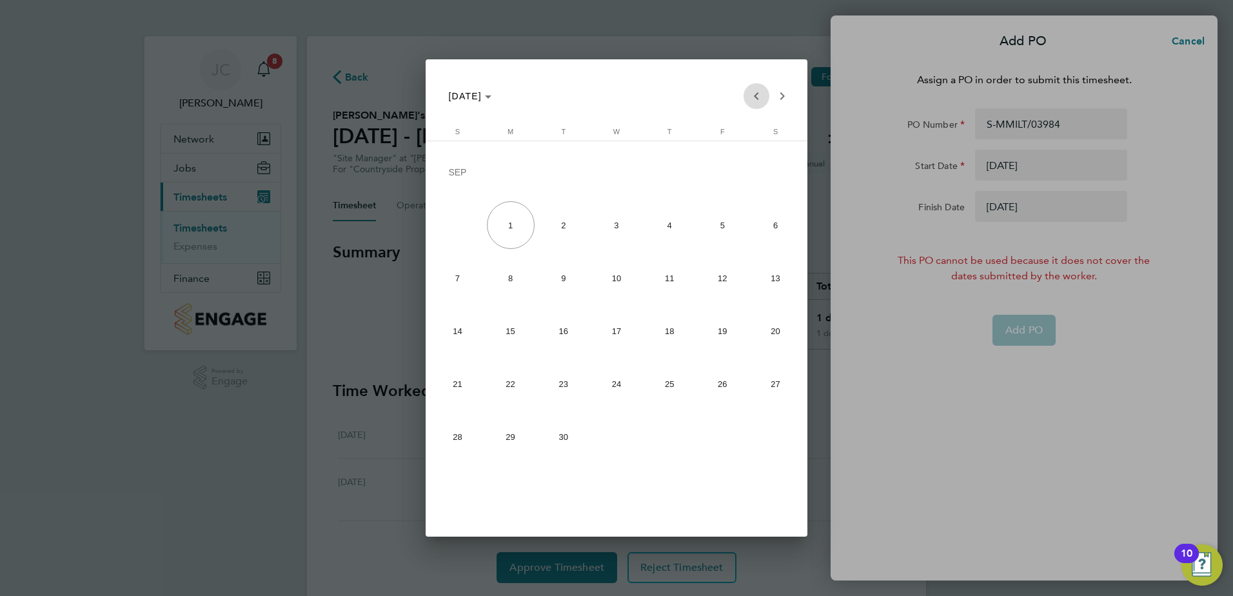
click at [756, 94] on span "Previous month" at bounding box center [756, 96] width 26 height 26
click at [469, 449] on span "31" at bounding box center [457, 440] width 48 height 48
type input "31 Aug 25"
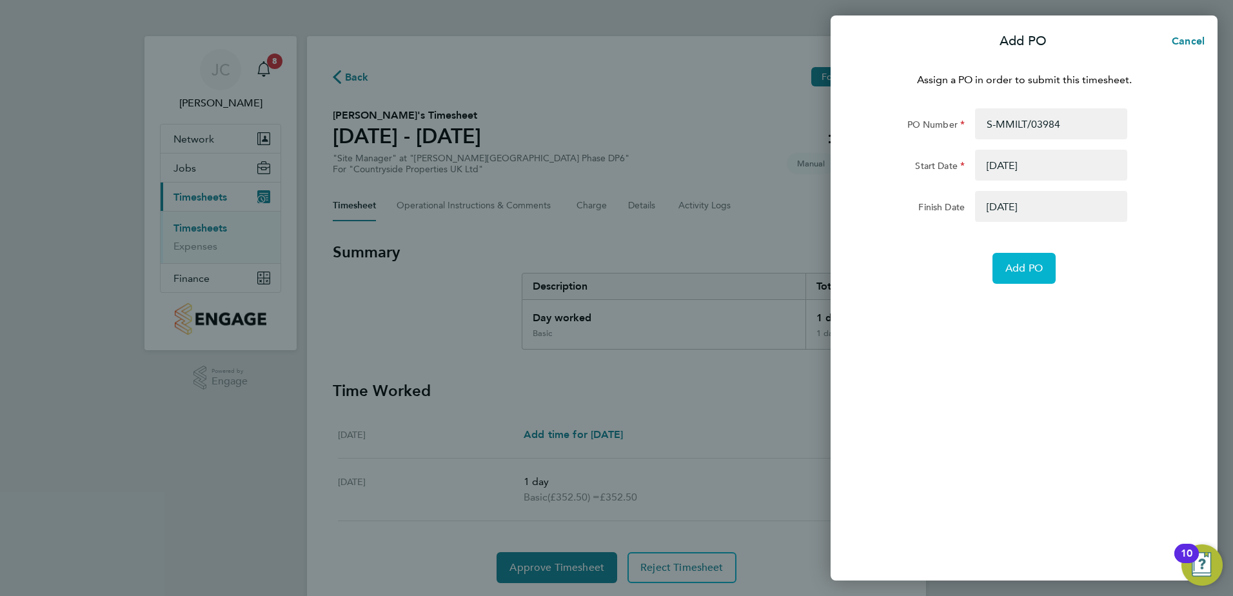
click at [1030, 266] on span "Add PO" at bounding box center [1023, 268] width 37 height 13
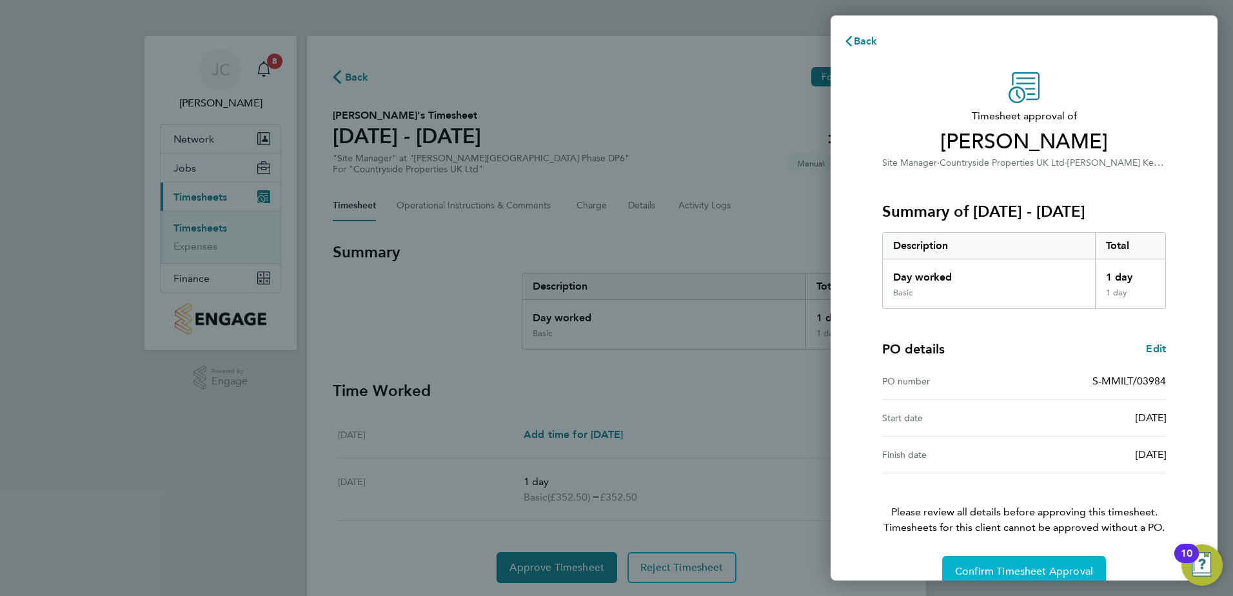
click at [1036, 568] on span "Confirm Timesheet Approval" at bounding box center [1024, 571] width 138 height 13
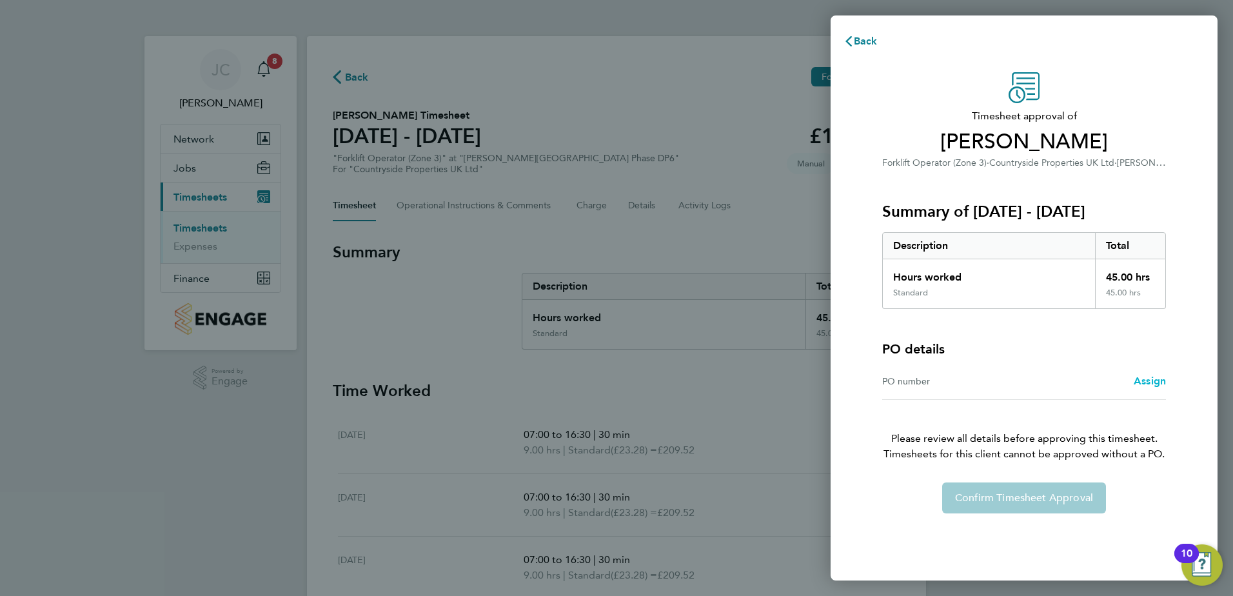
click at [1150, 379] on span "Assign" at bounding box center [1149, 381] width 32 height 12
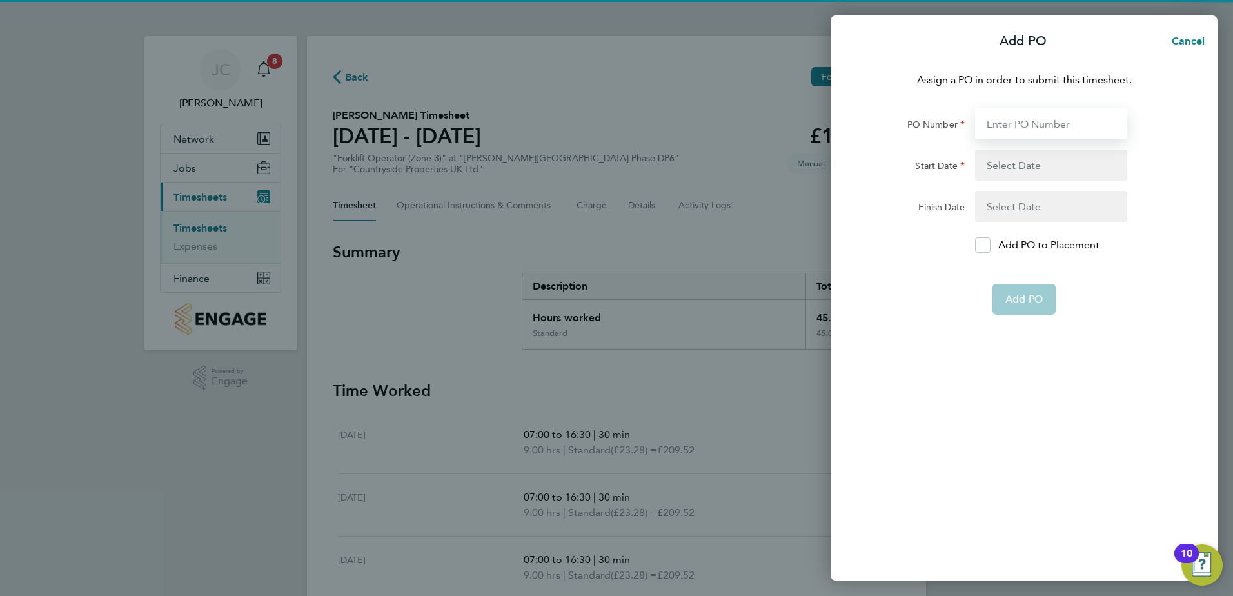
click at [1037, 109] on input "PO Number" at bounding box center [1051, 123] width 152 height 31
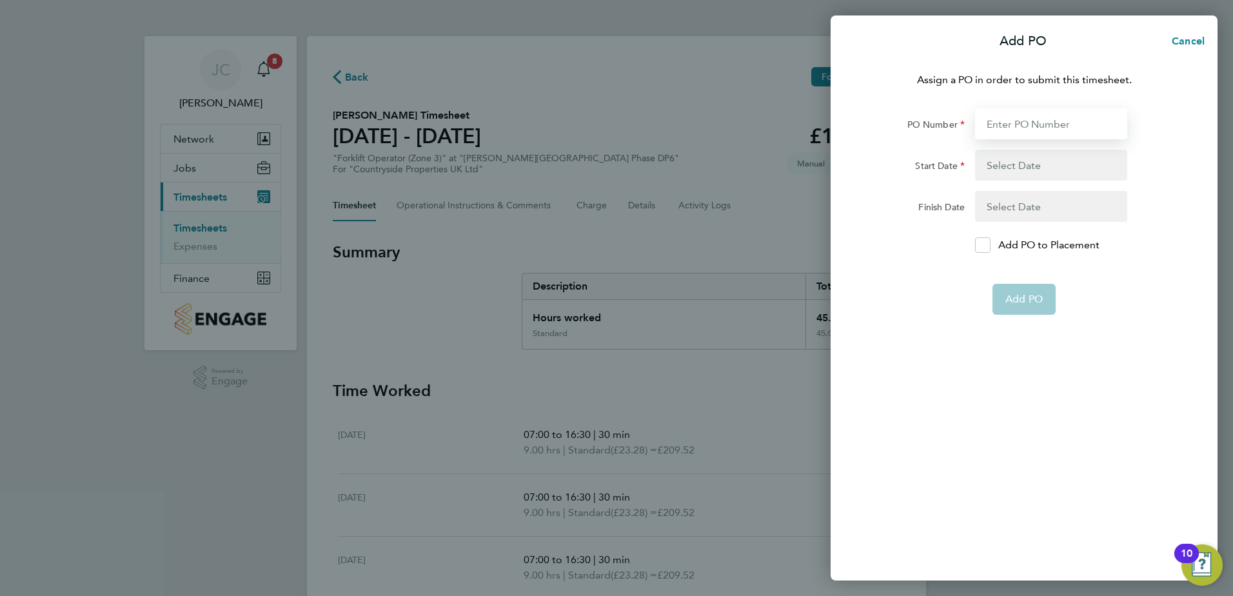
type input "S-MMILT/03984"
type input "25 Aug 25"
type input "31 Aug 25"
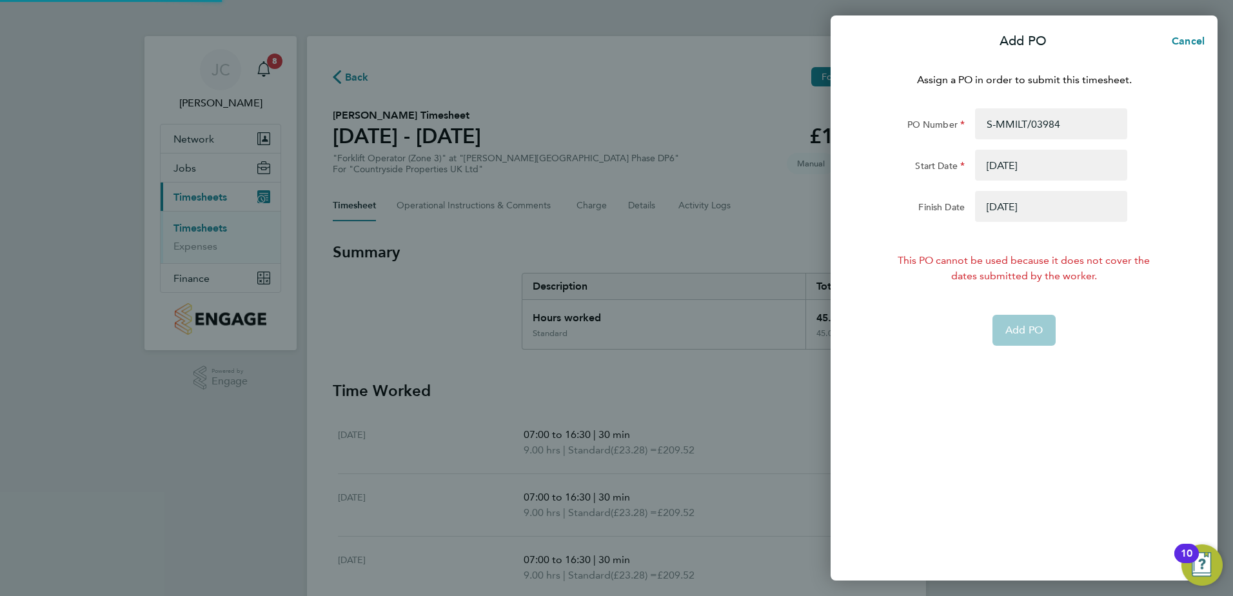
click at [1028, 170] on button "button" at bounding box center [1051, 165] width 152 height 31
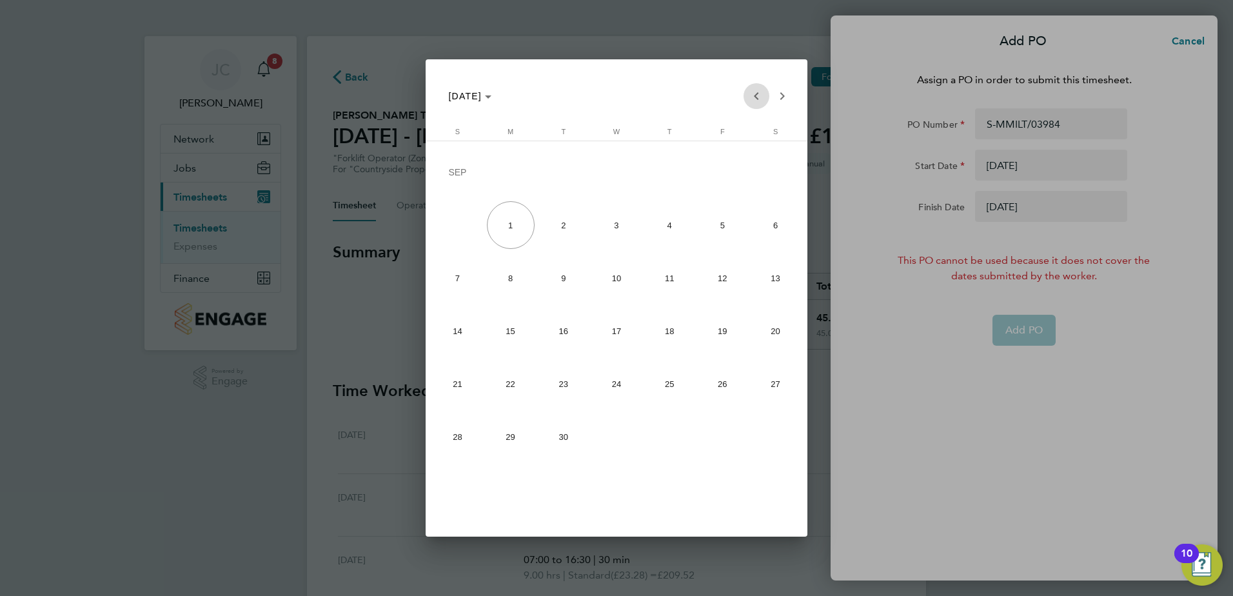
click at [752, 99] on span "Previous month" at bounding box center [756, 96] width 26 height 26
click at [502, 337] on span "18" at bounding box center [511, 335] width 48 height 48
type input "18 Aug 25"
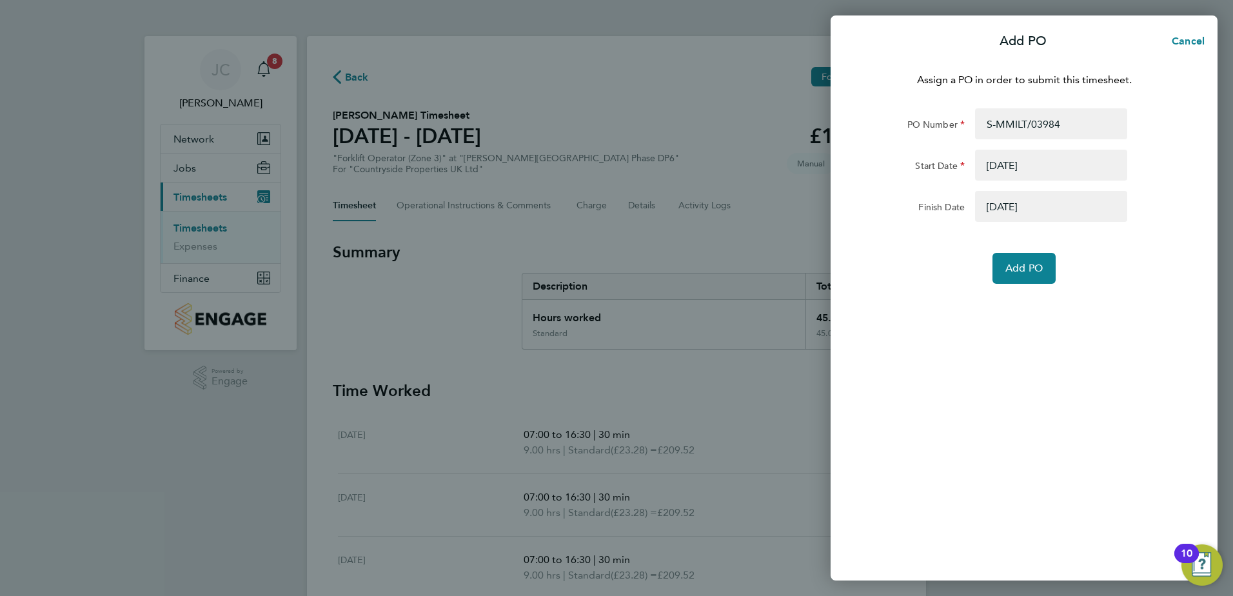
click at [1023, 207] on button "button" at bounding box center [1051, 206] width 152 height 31
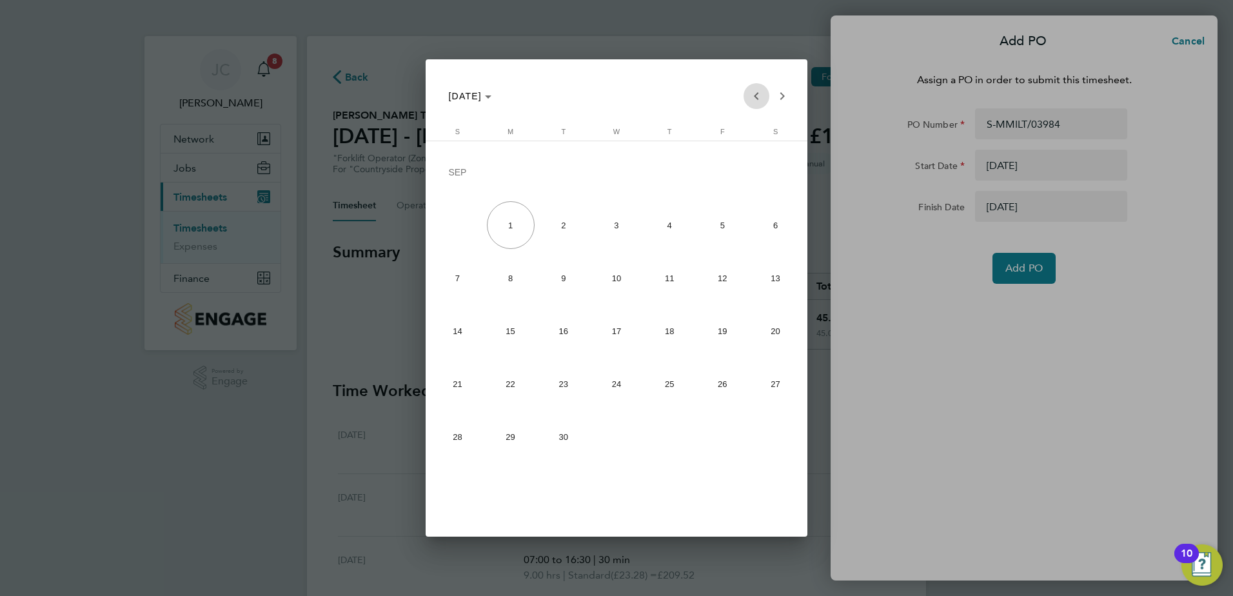
click at [746, 101] on span "Previous month" at bounding box center [756, 96] width 26 height 26
click at [474, 391] on span "24" at bounding box center [457, 388] width 48 height 48
type input "24 Aug 25"
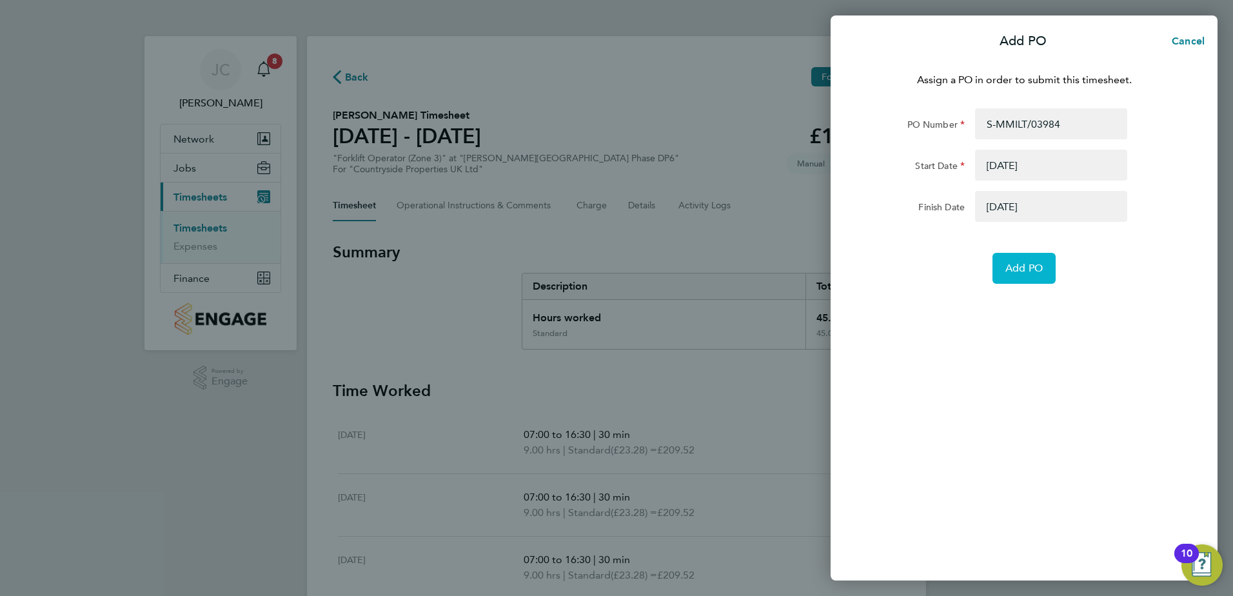
click at [1034, 276] on button "Add PO" at bounding box center [1023, 268] width 63 height 31
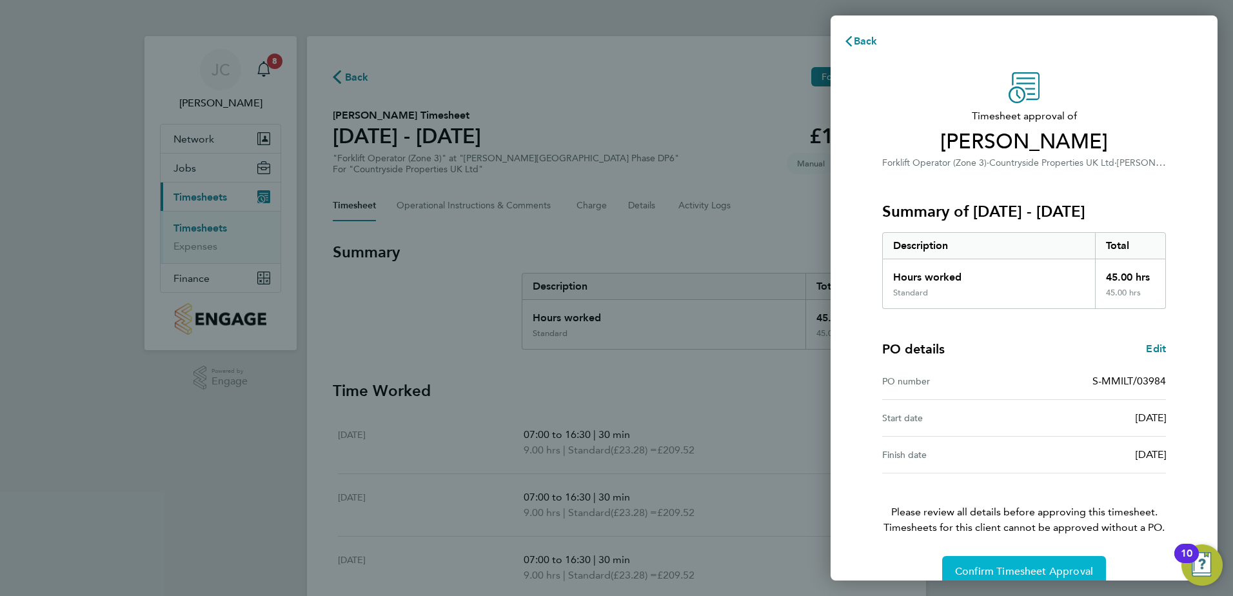
click at [1064, 572] on span "Confirm Timesheet Approval" at bounding box center [1024, 571] width 138 height 13
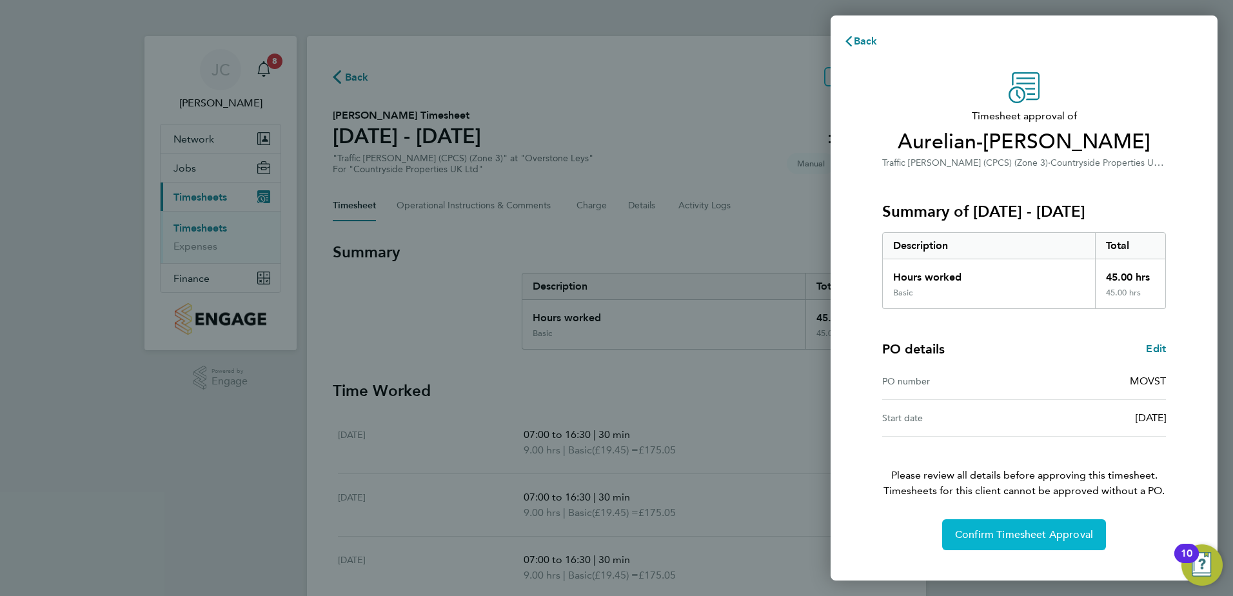
click at [1052, 536] on span "Confirm Timesheet Approval" at bounding box center [1024, 534] width 138 height 13
click at [995, 531] on span "Confirm Timesheet Approval" at bounding box center [1024, 534] width 138 height 13
click at [1028, 531] on span "Confirm Timesheet Approval" at bounding box center [1024, 534] width 138 height 13
click at [1043, 544] on button "Confirm Timesheet Approval" at bounding box center [1024, 534] width 164 height 31
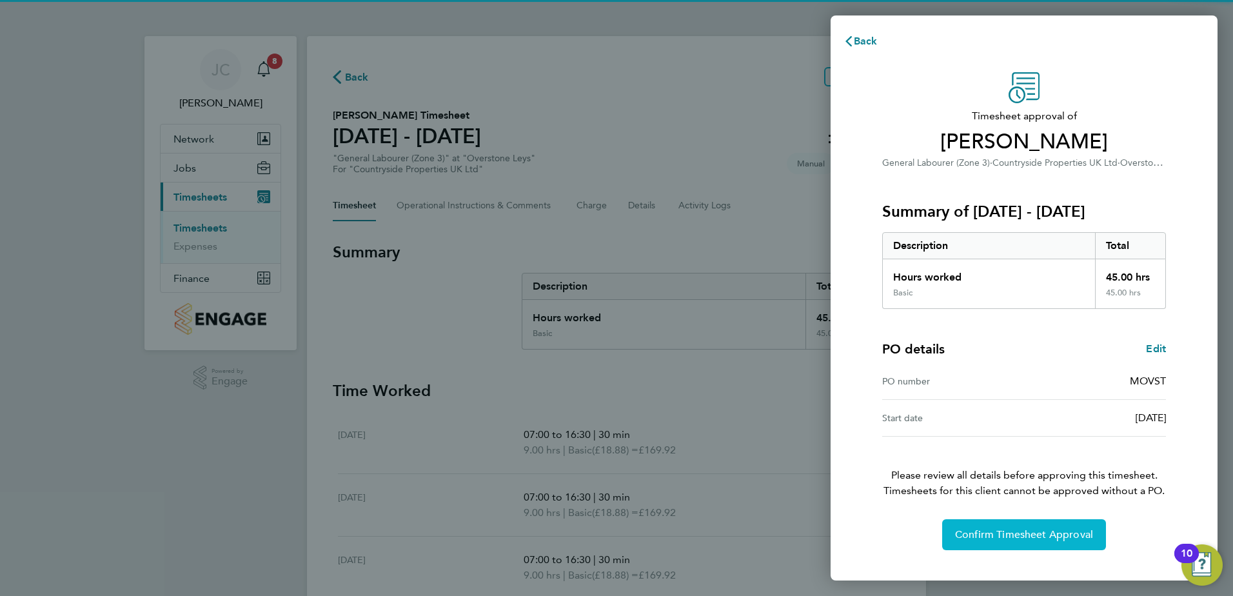
drag, startPoint x: 1026, startPoint y: 543, endPoint x: 781, endPoint y: 419, distance: 273.9
click at [1026, 542] on button "Confirm Timesheet Approval" at bounding box center [1024, 534] width 164 height 31
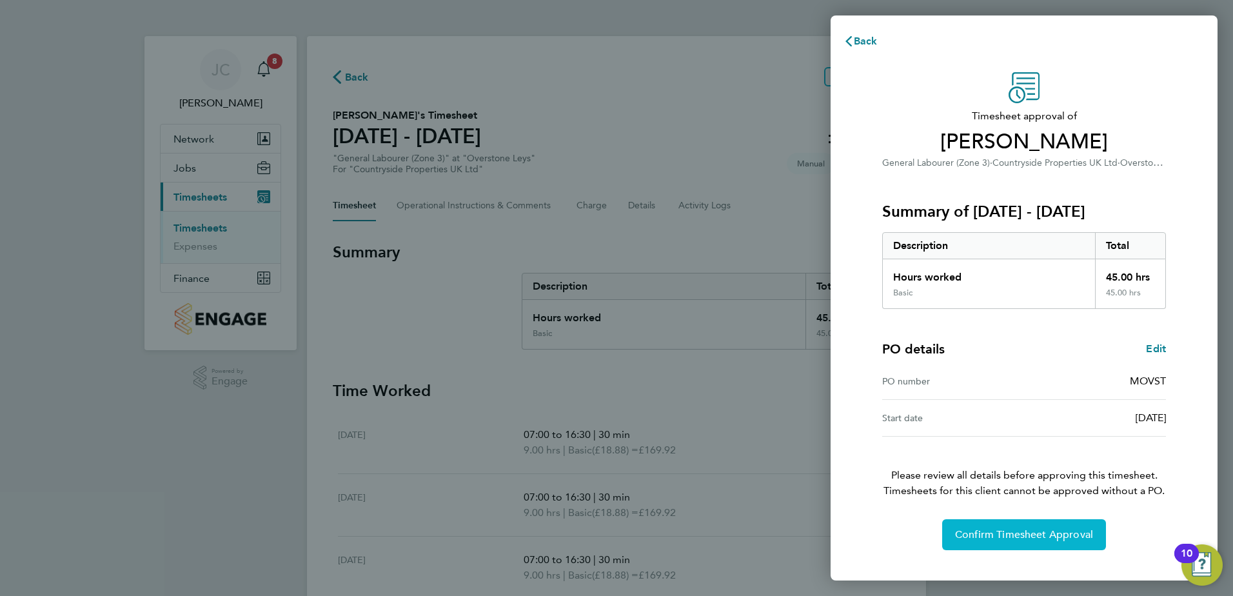
drag, startPoint x: 1099, startPoint y: 545, endPoint x: 901, endPoint y: 259, distance: 348.5
click at [1099, 545] on button "Confirm Timesheet Approval" at bounding box center [1024, 534] width 164 height 31
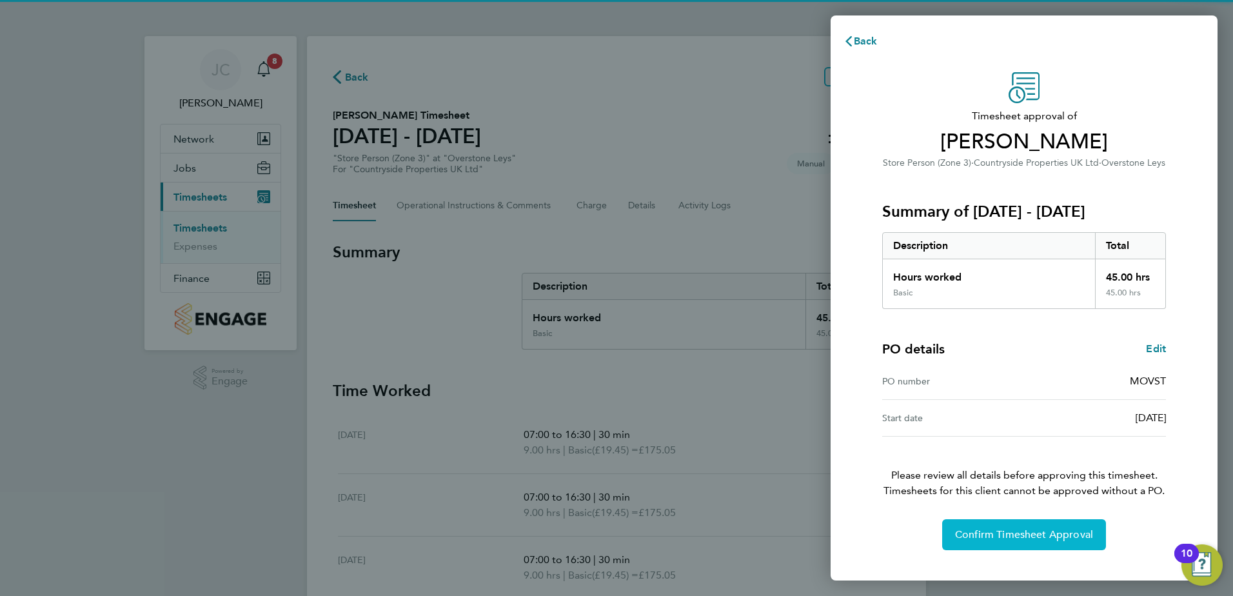
click at [1012, 545] on button "Confirm Timesheet Approval" at bounding box center [1024, 534] width 164 height 31
click at [1062, 533] on span "Confirm Timesheet Approval" at bounding box center [1024, 534] width 138 height 13
click at [990, 532] on span "Confirm Timesheet Approval" at bounding box center [1024, 534] width 138 height 13
click at [1034, 553] on div "Timesheet approval of [PERSON_NAME] General Labourer (Zone 3) · Countryside Pro…" at bounding box center [1023, 319] width 387 height 524
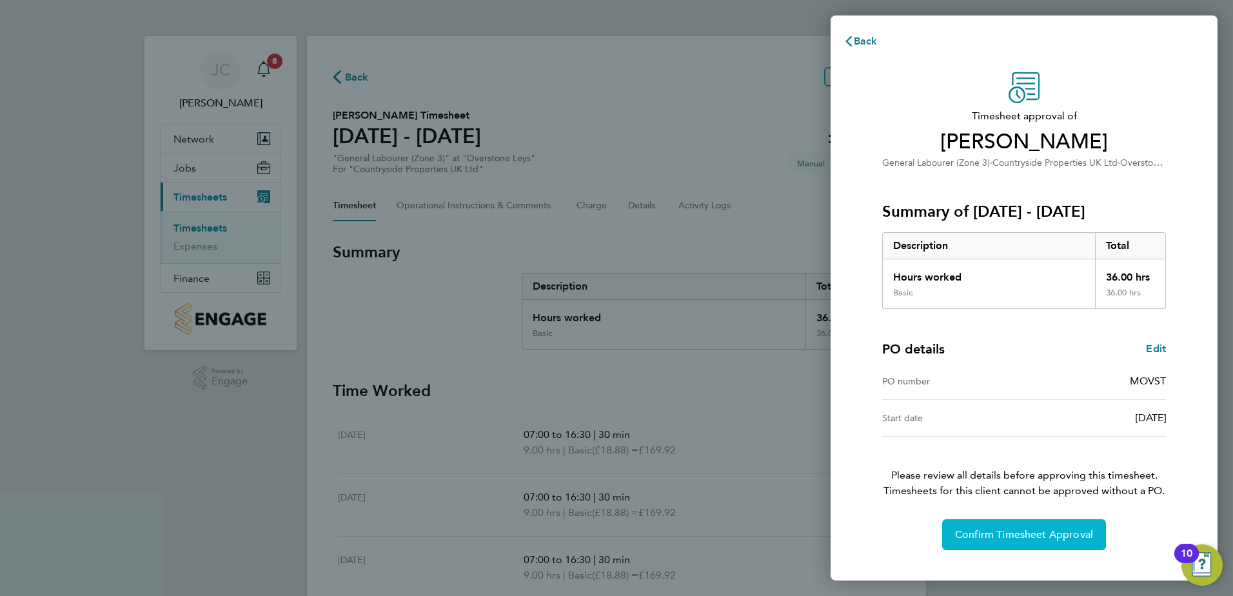
click at [1034, 539] on span "Confirm Timesheet Approval" at bounding box center [1024, 534] width 138 height 13
click at [1070, 522] on button "Confirm Timesheet Approval" at bounding box center [1024, 534] width 164 height 31
